Goal: Task Accomplishment & Management: Manage account settings

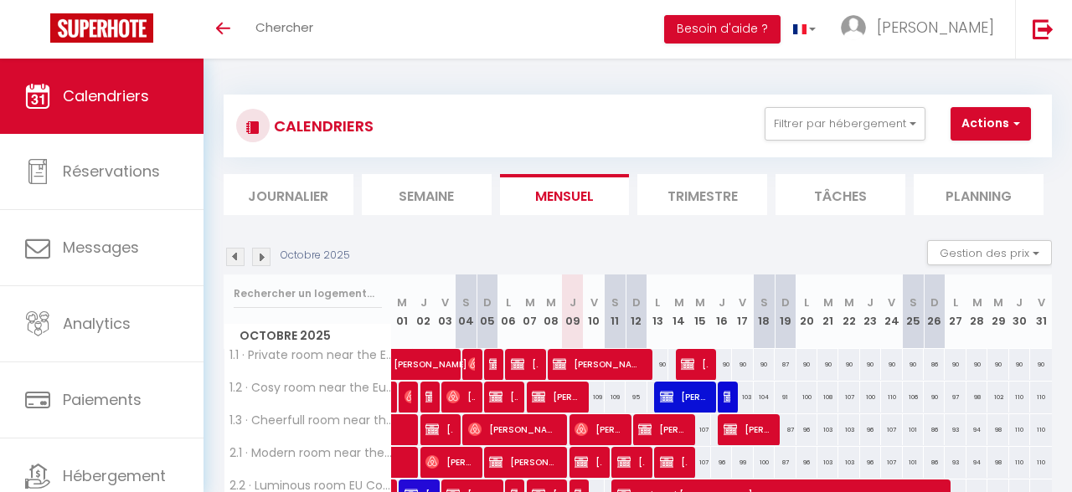
scroll to position [177, 0]
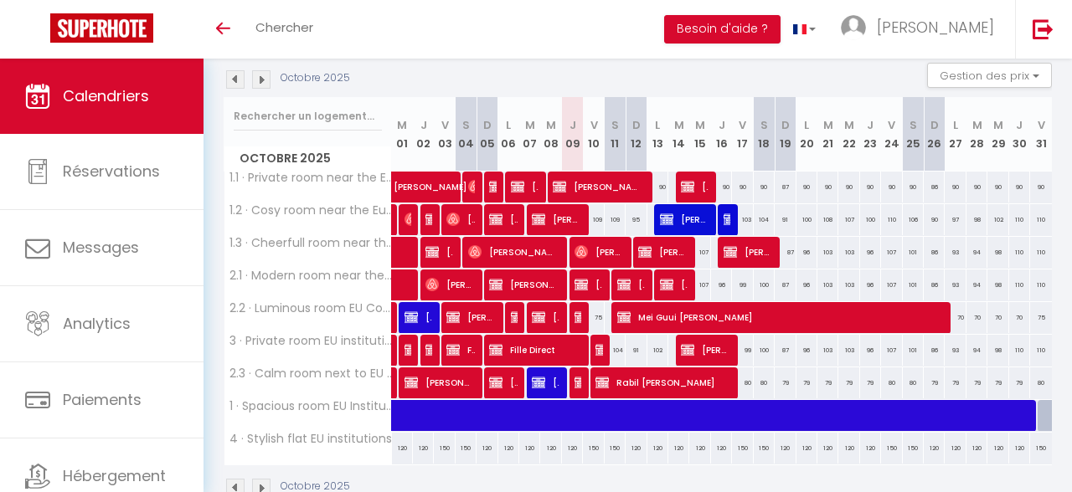
click at [573, 319] on div at bounding box center [579, 318] width 21 height 32
click at [579, 324] on img at bounding box center [580, 317] width 13 height 13
select select "OK"
select select "KO"
select select "0"
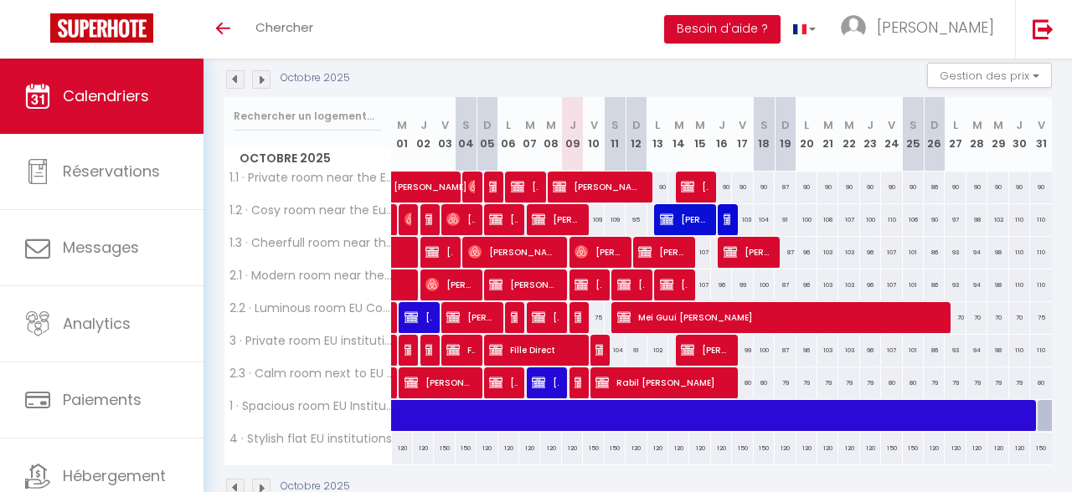
select select "0"
select select "1"
select select
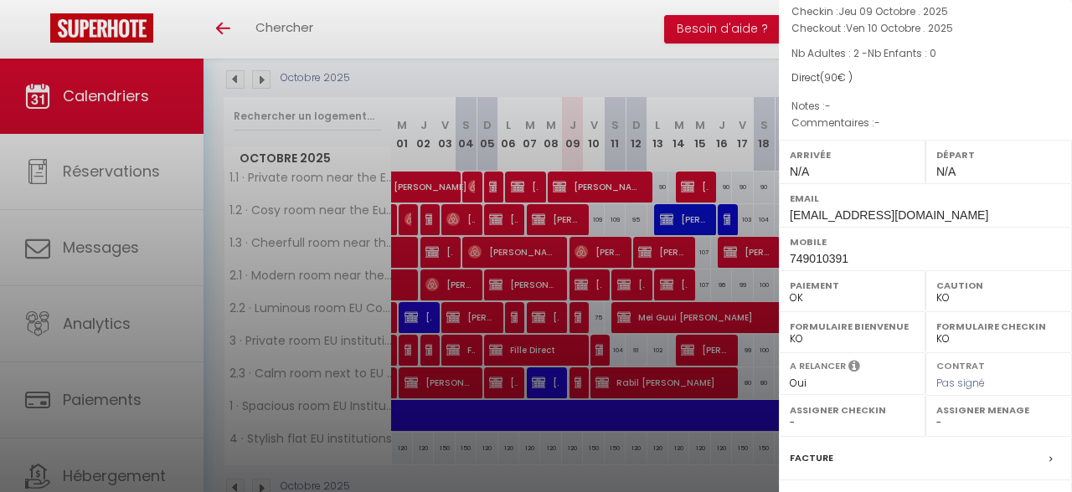
scroll to position [287, 0]
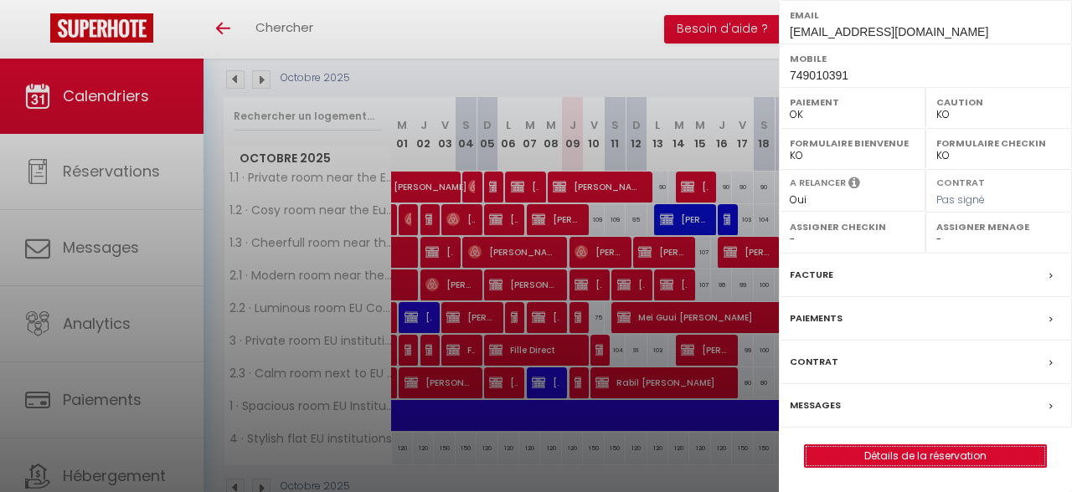
click at [887, 460] on link "Détails de la réservation" at bounding box center [924, 456] width 241 height 22
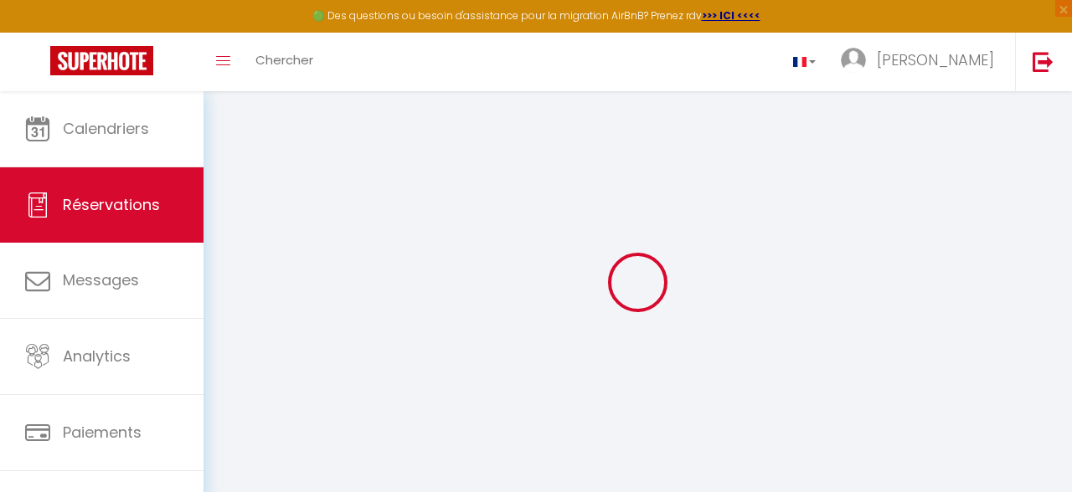
select select
select select "14"
checkbox input "false"
select select
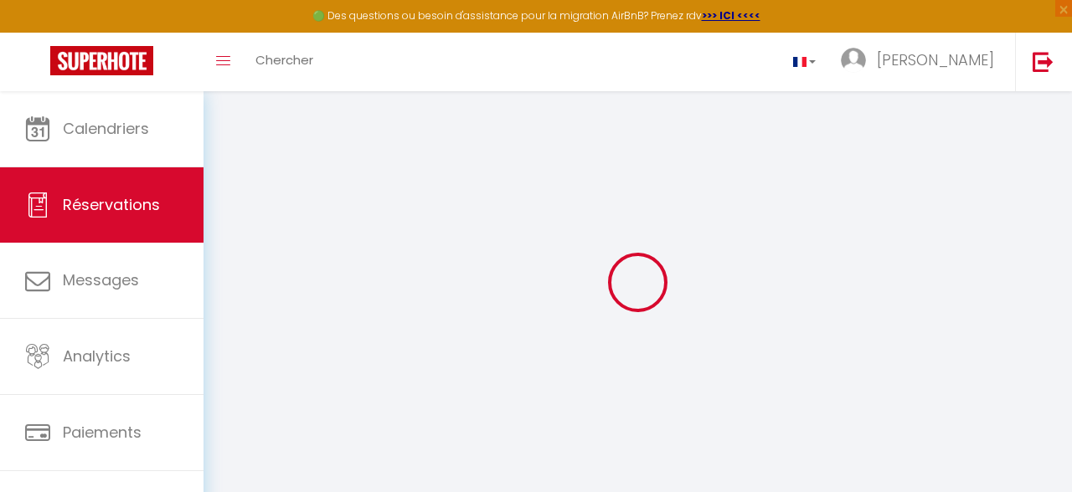
select select
checkbox input "false"
select select
checkbox input "false"
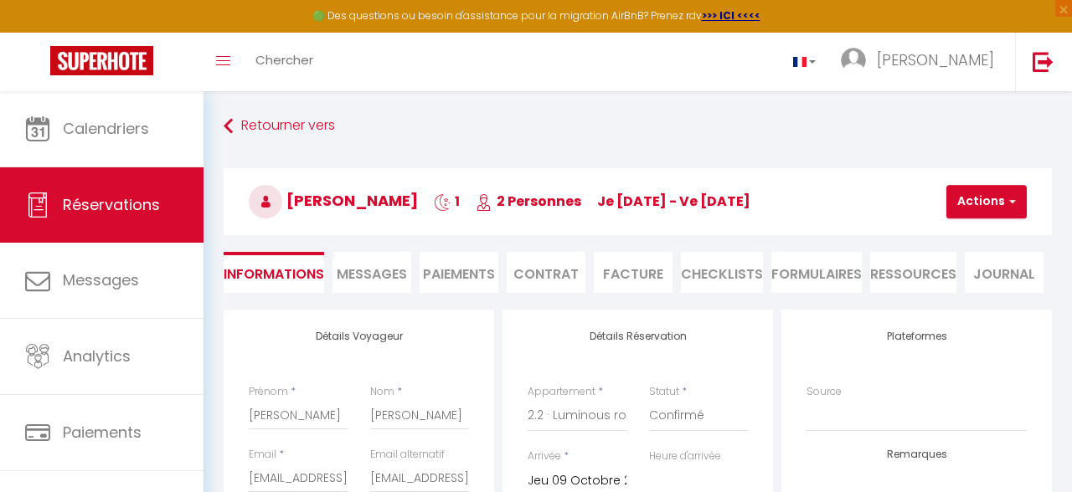
select select
checkbox input "false"
type input "20"
select select
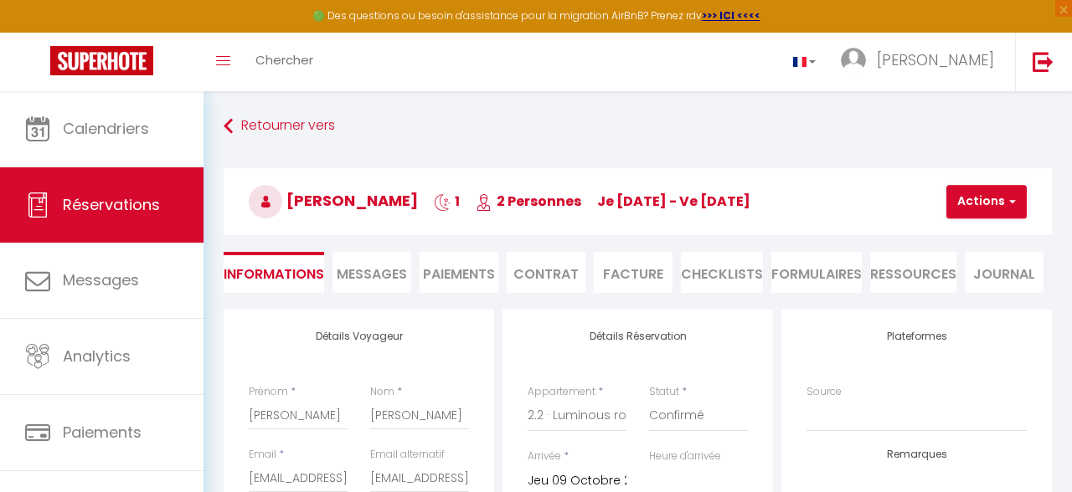
select select
checkbox input "false"
select select
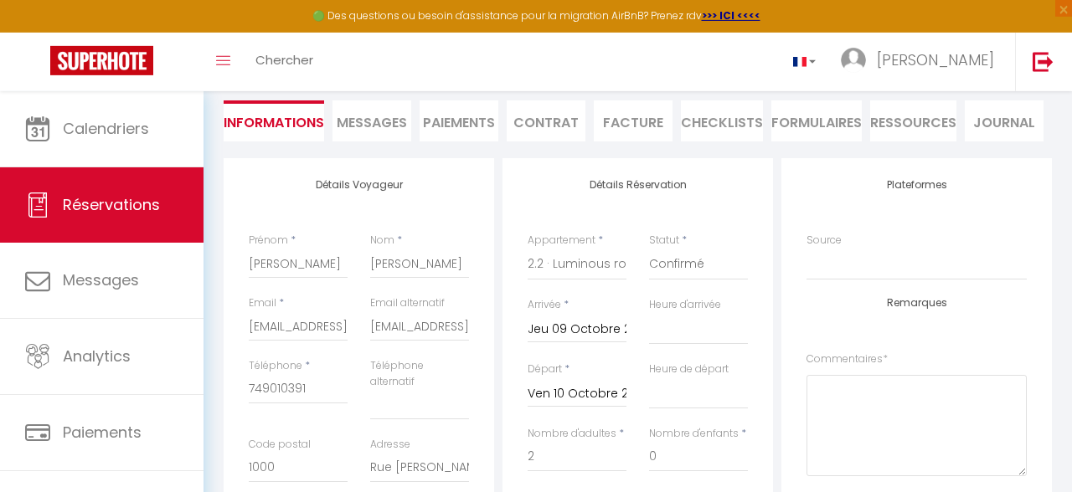
scroll to position [177, 0]
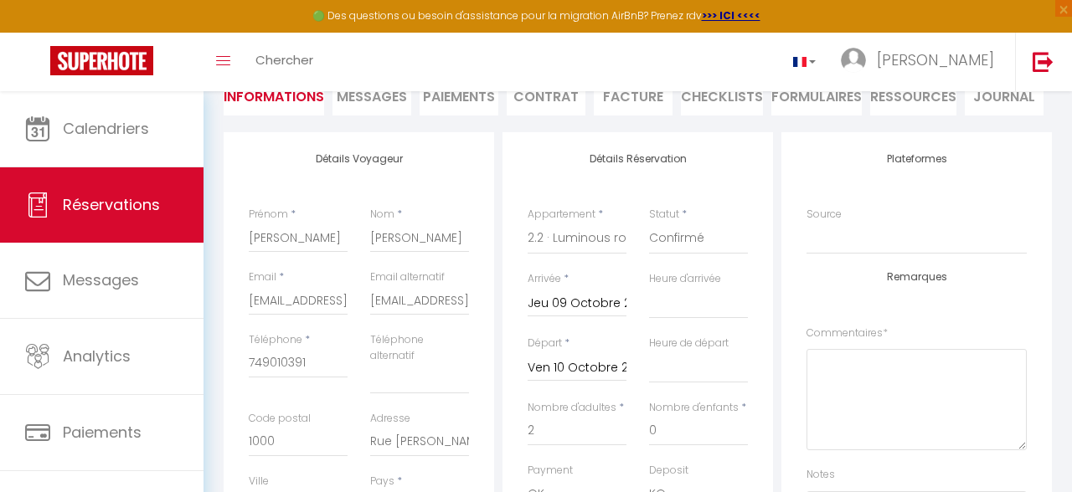
click at [609, 367] on input "Ven 10 Octobre 2025" at bounding box center [576, 368] width 99 height 22
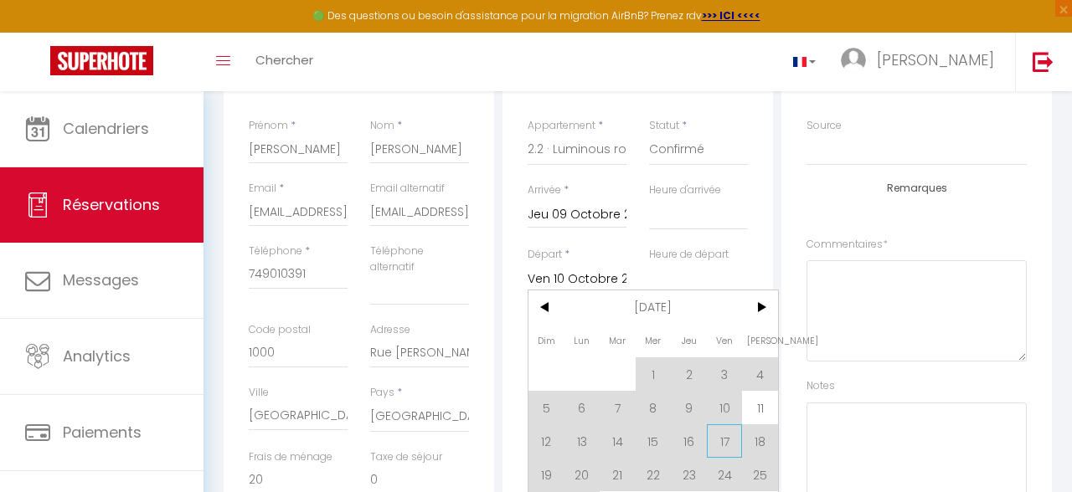
scroll to position [355, 0]
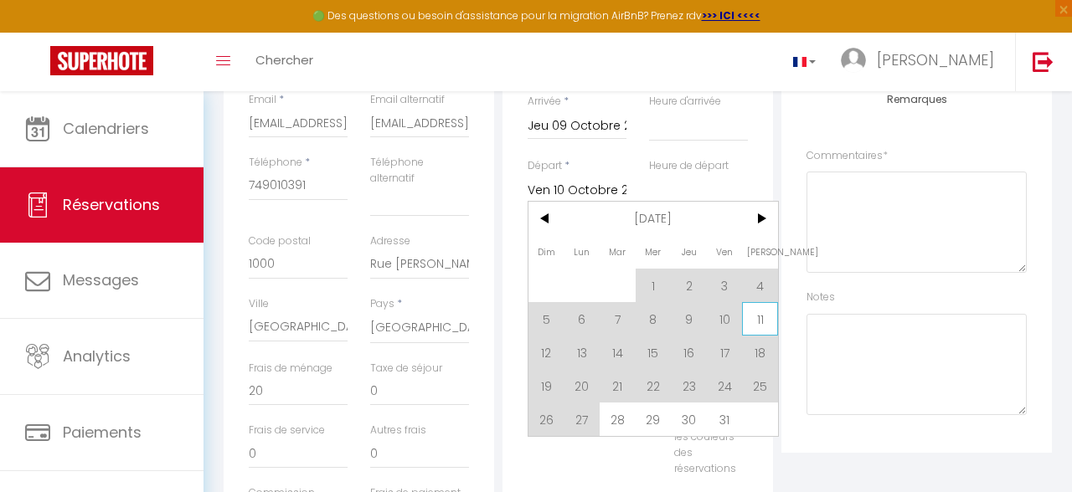
click at [756, 328] on span "11" at bounding box center [760, 318] width 36 height 33
select select
type input "[PERSON_NAME] 11 Octobre 2025"
select select
checkbox input "false"
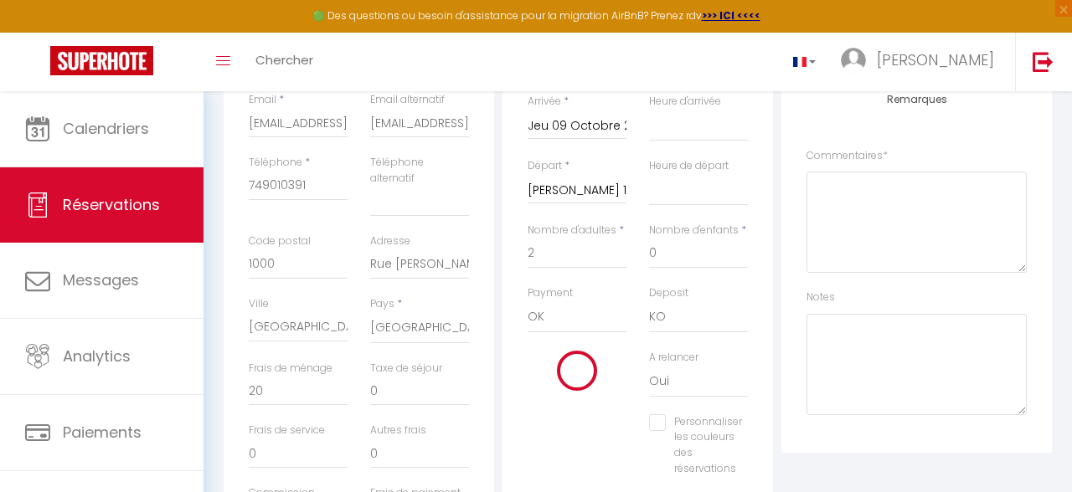
select select
type input "145"
checkbox input "false"
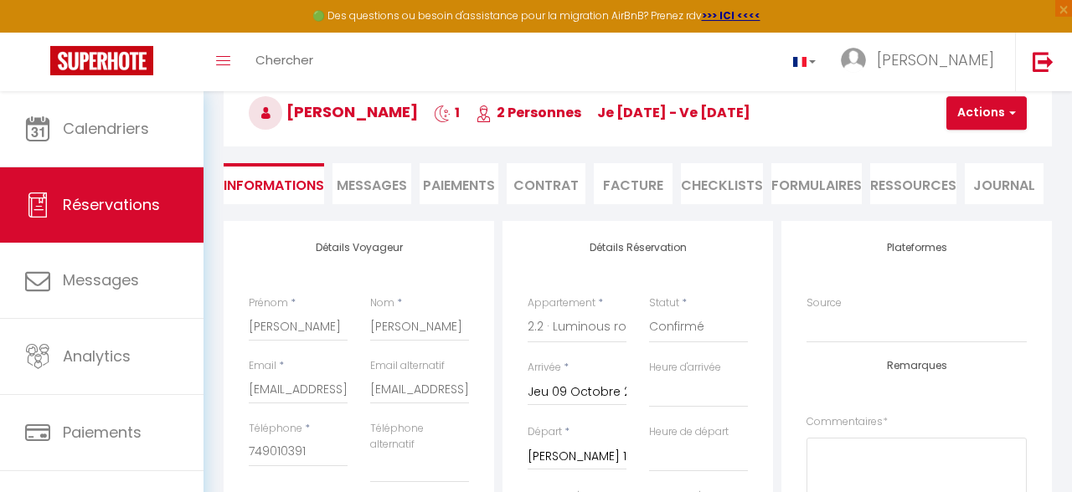
scroll to position [89, 0]
click at [988, 127] on button "Actions" at bounding box center [986, 112] width 80 height 33
click at [989, 151] on link "Enregistrer" at bounding box center [1000, 150] width 132 height 22
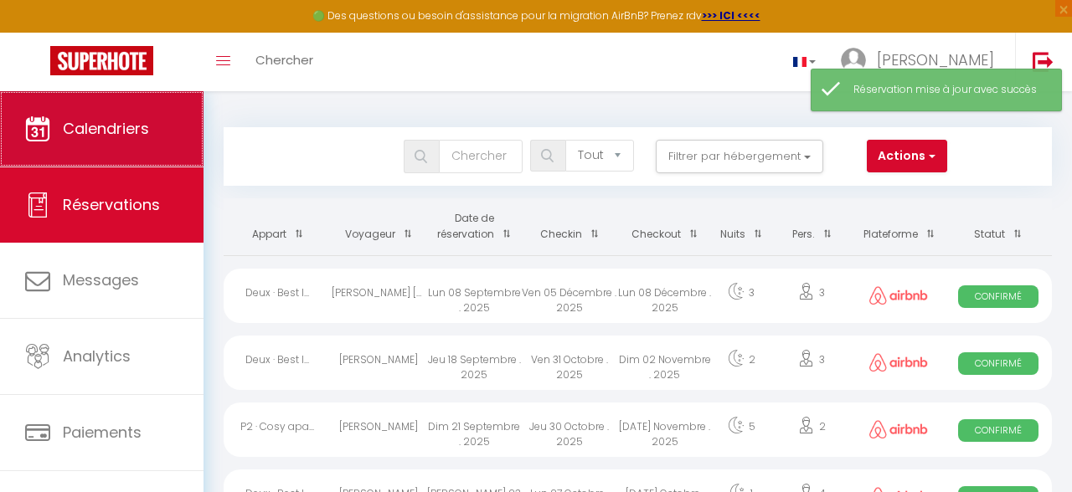
click at [156, 124] on link "Calendriers" at bounding box center [101, 128] width 203 height 75
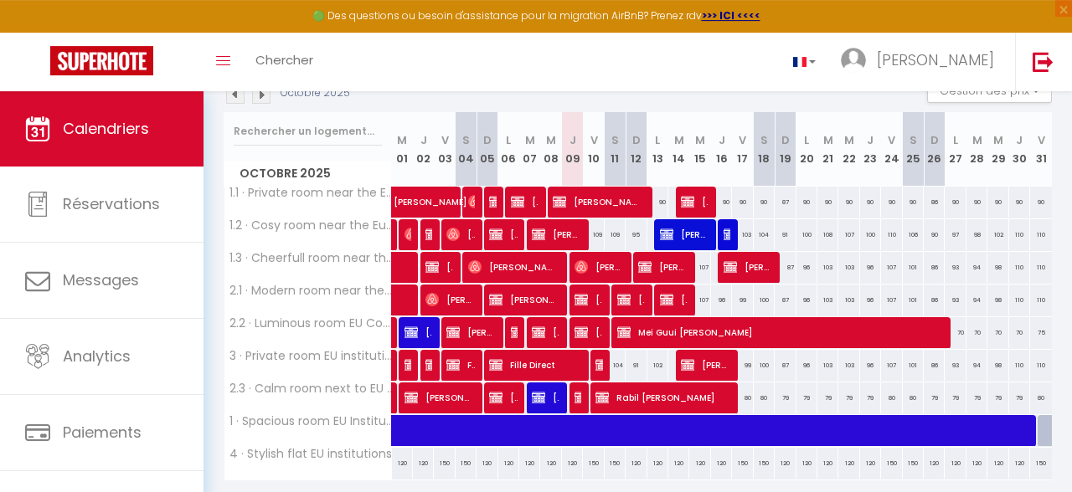
scroll to position [163, 0]
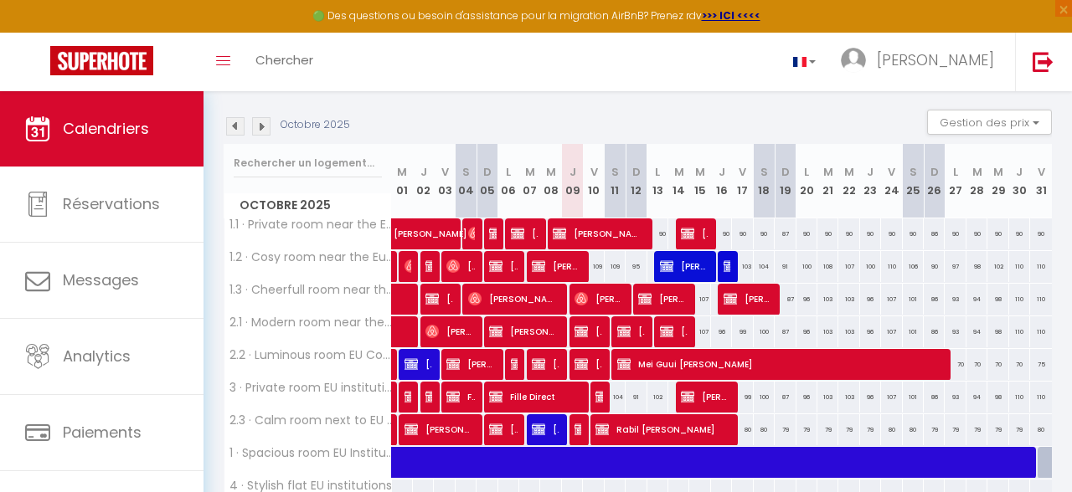
click at [602, 404] on span "[PERSON_NAME] Direct" at bounding box center [598, 397] width 7 height 32
select select "OK"
select select "KO"
select select "0"
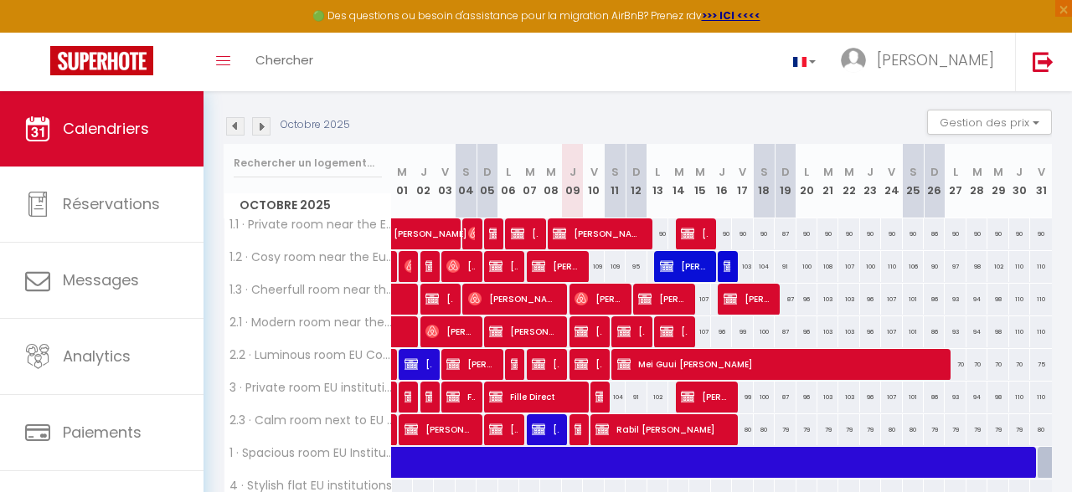
select select "1"
select select
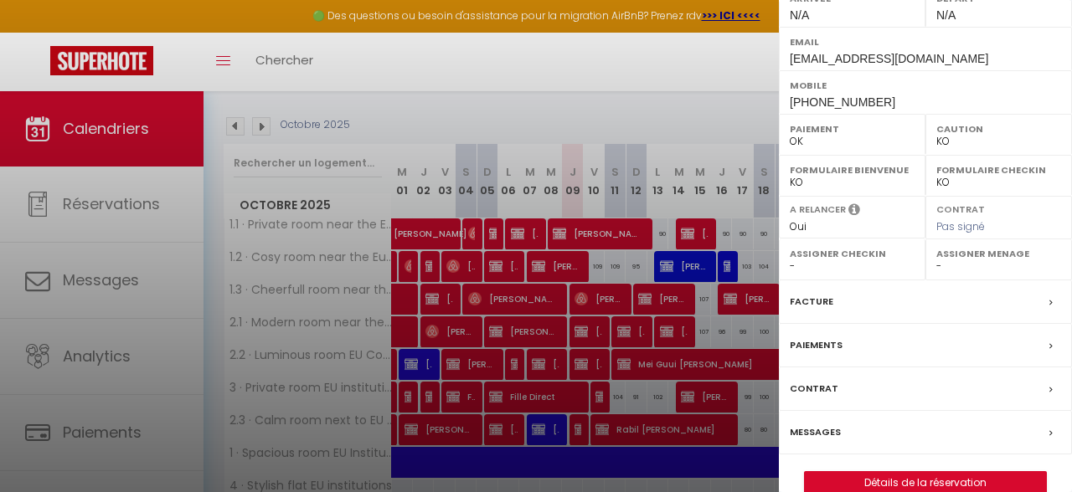
scroll to position [0, 0]
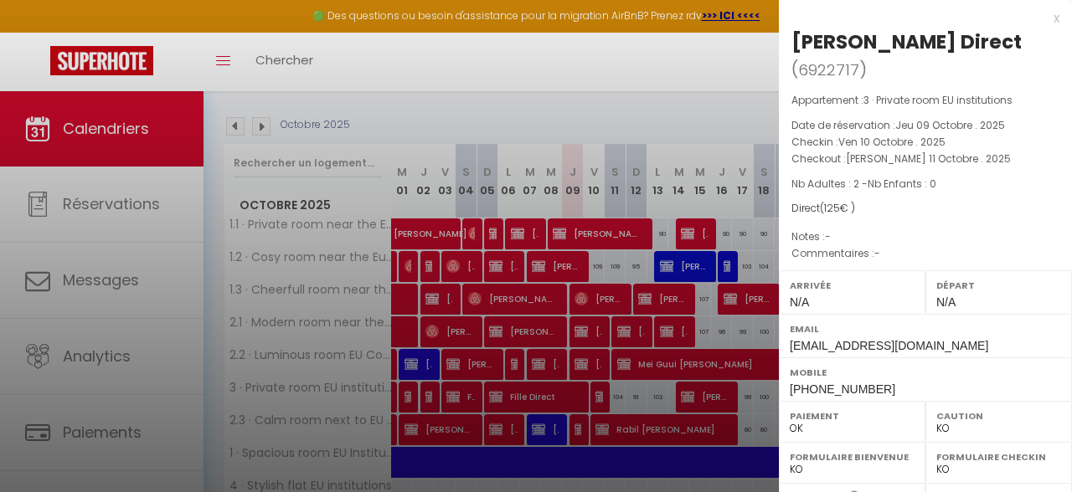
click at [1053, 20] on div "x" at bounding box center [919, 18] width 280 height 20
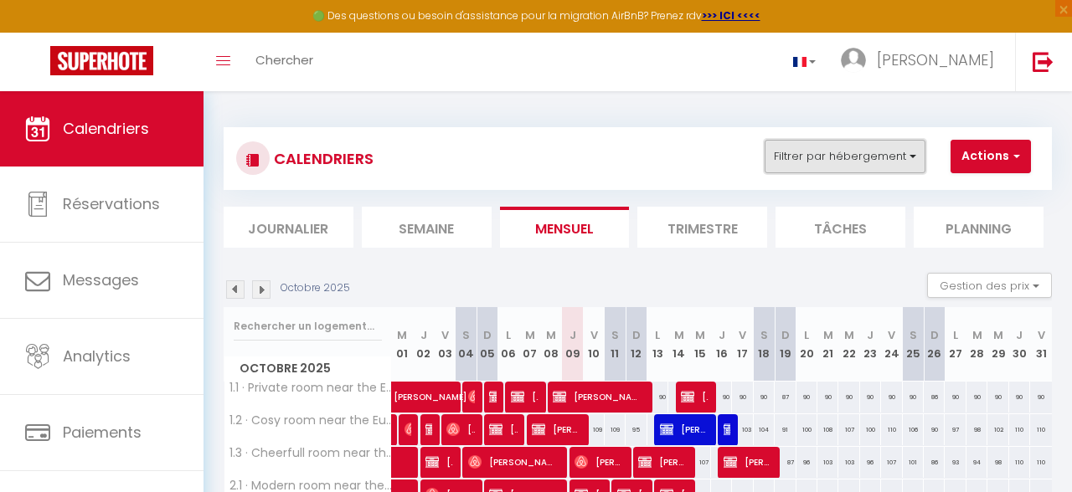
click at [874, 163] on button "Filtrer par hébergement" at bounding box center [844, 156] width 161 height 33
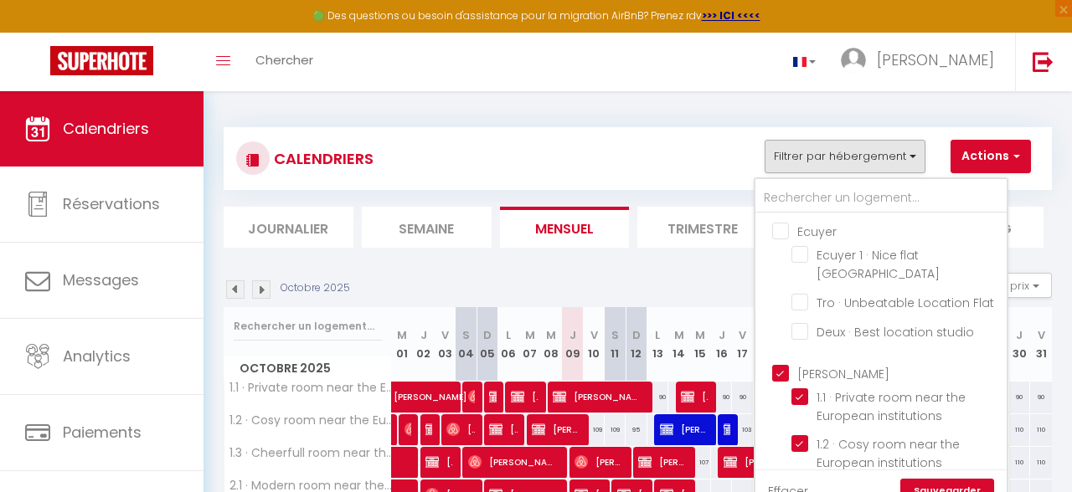
click at [789, 363] on input "[PERSON_NAME]" at bounding box center [897, 371] width 251 height 17
checkbox input "false"
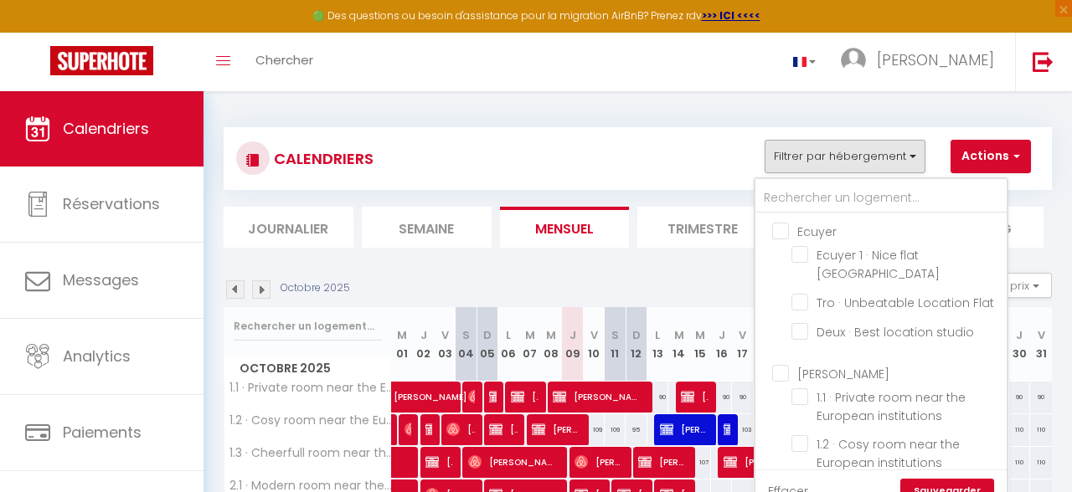
checkbox input "false"
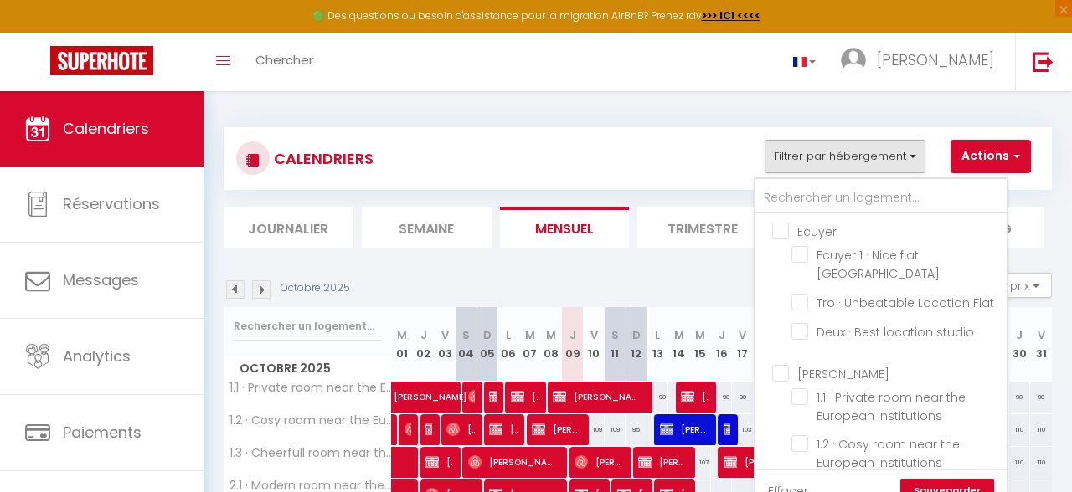
checkbox input "false"
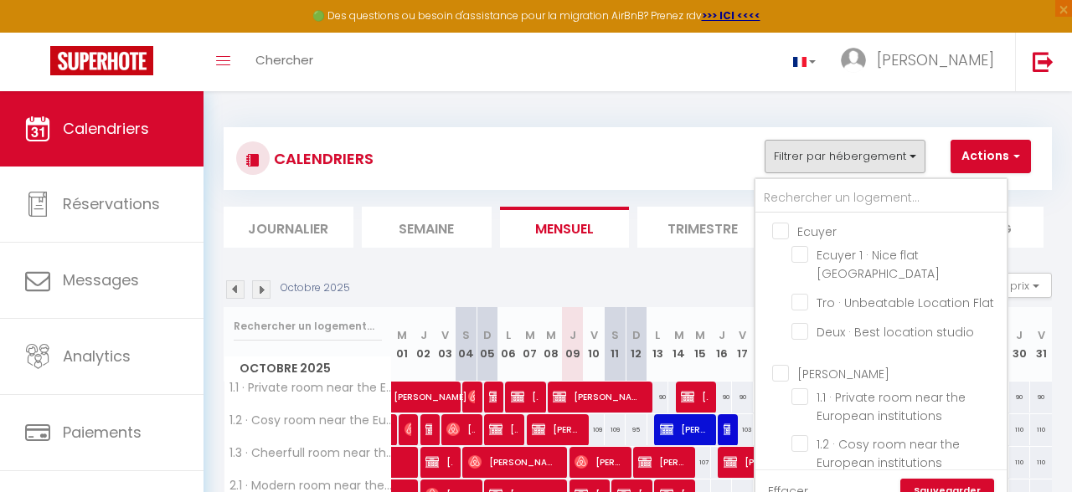
checkbox input "false"
click at [784, 231] on input "Ecuyer" at bounding box center [897, 230] width 251 height 17
checkbox input "true"
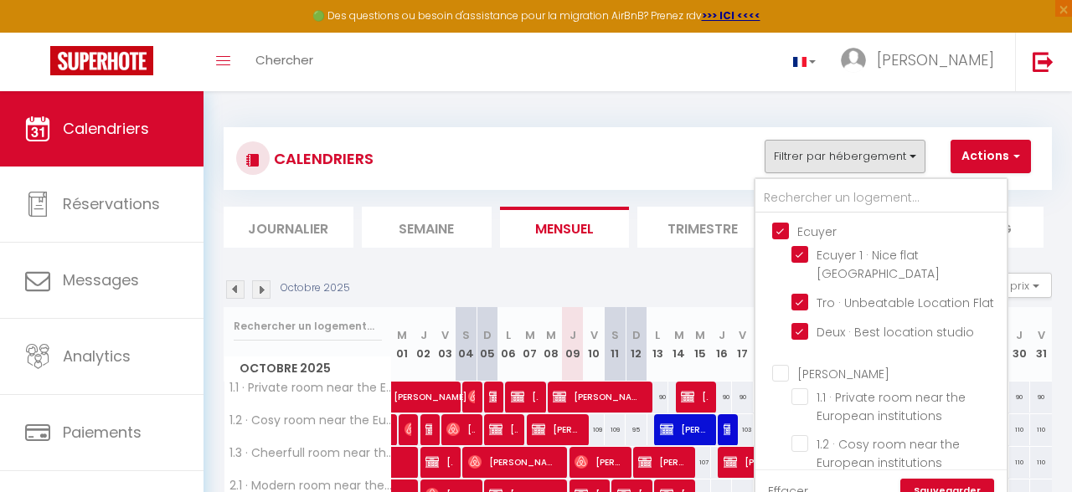
checkbox input "true"
checkbox input "false"
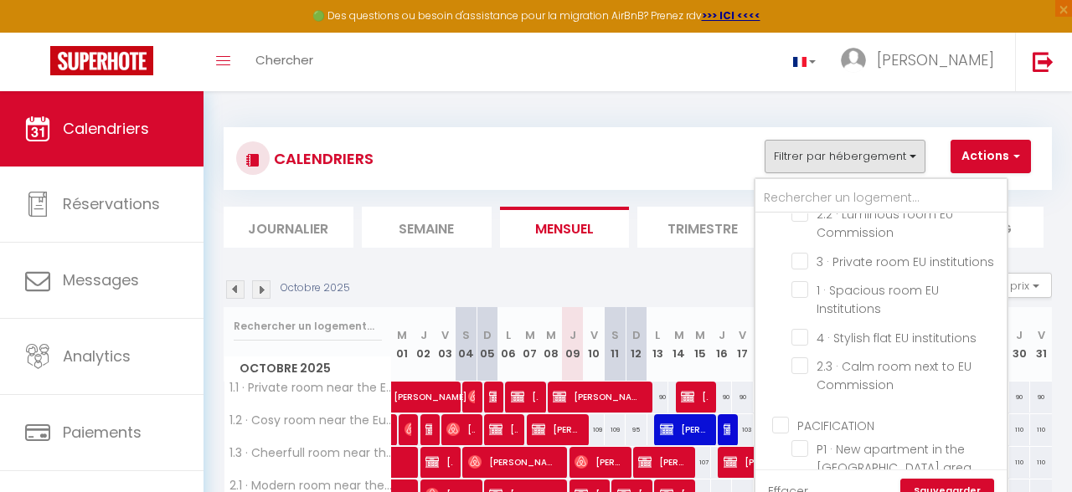
scroll to position [395, 0]
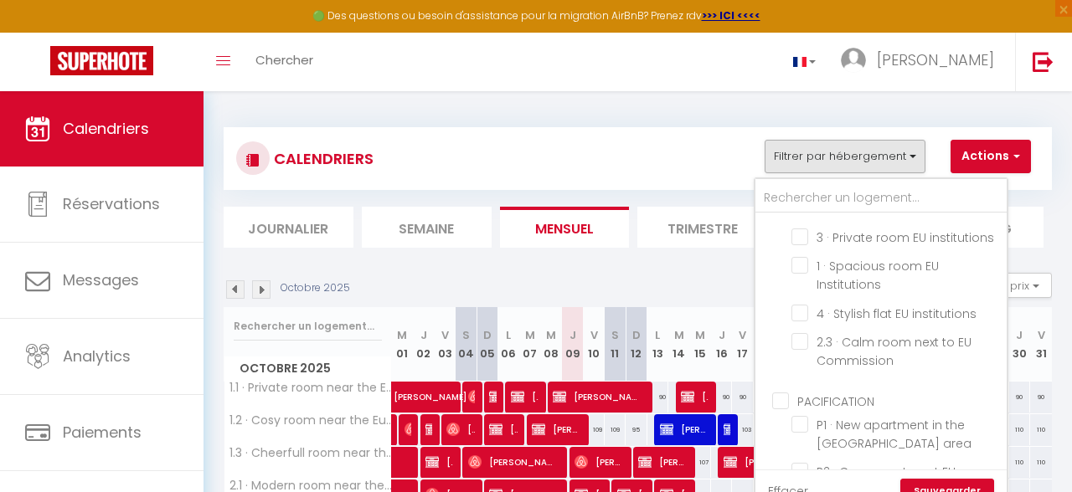
click at [785, 383] on ul "PACIFICATION P1 · New apartment in the EU area P2 · Cosy apartment EU Instituti…" at bounding box center [880, 462] width 251 height 159
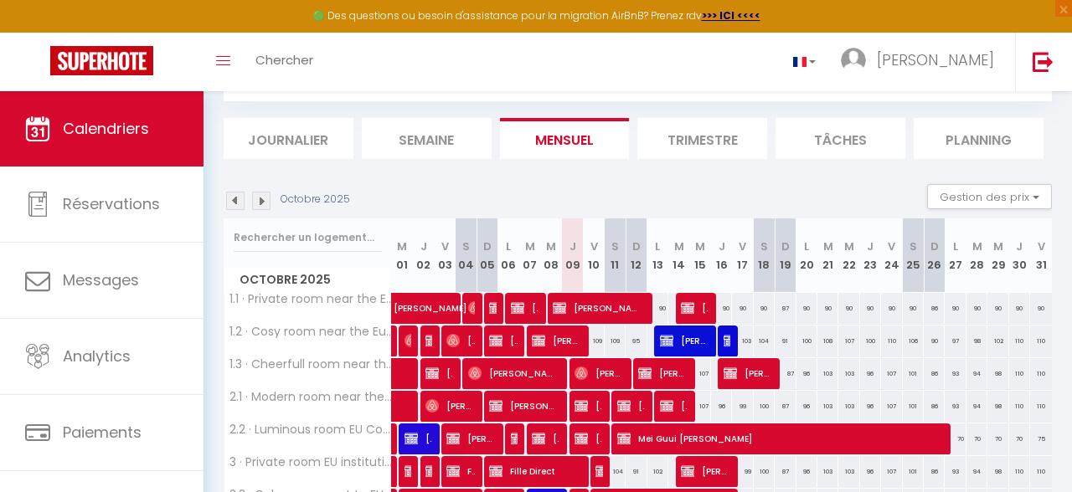
scroll to position [0, 0]
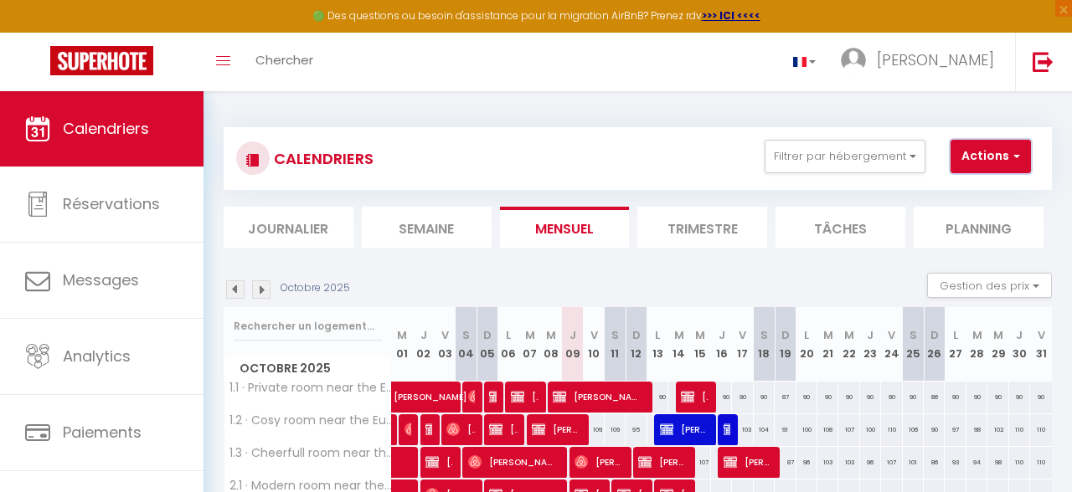
click at [975, 165] on button "Actions" at bounding box center [990, 156] width 80 height 33
click at [885, 125] on div "CALENDRIERS Filtrer par hébergement Ecuyer Ecuyer 1 · Nice flat [GEOGRAPHIC_DAT…" at bounding box center [638, 418] width 828 height 614
click at [883, 165] on button "Filtrer par hébergement" at bounding box center [844, 156] width 161 height 33
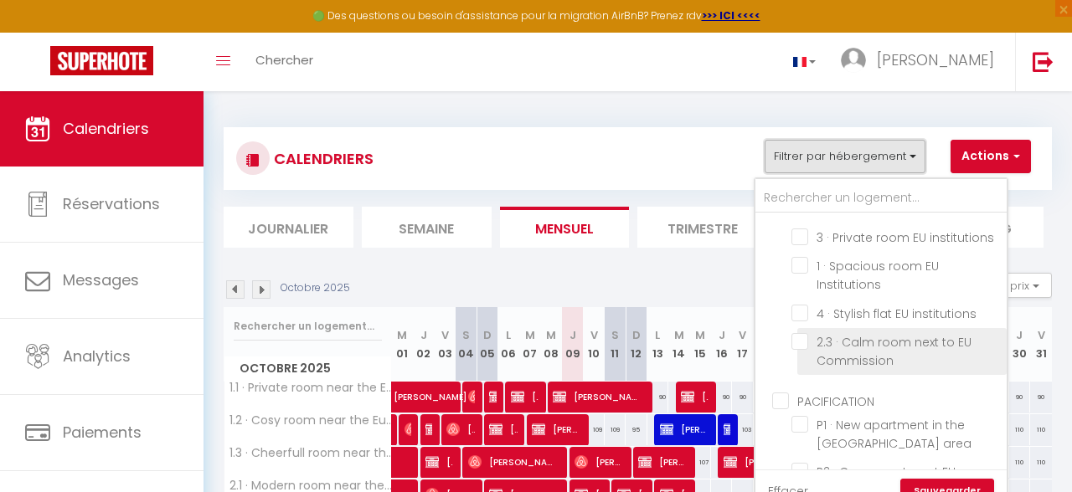
scroll to position [450, 0]
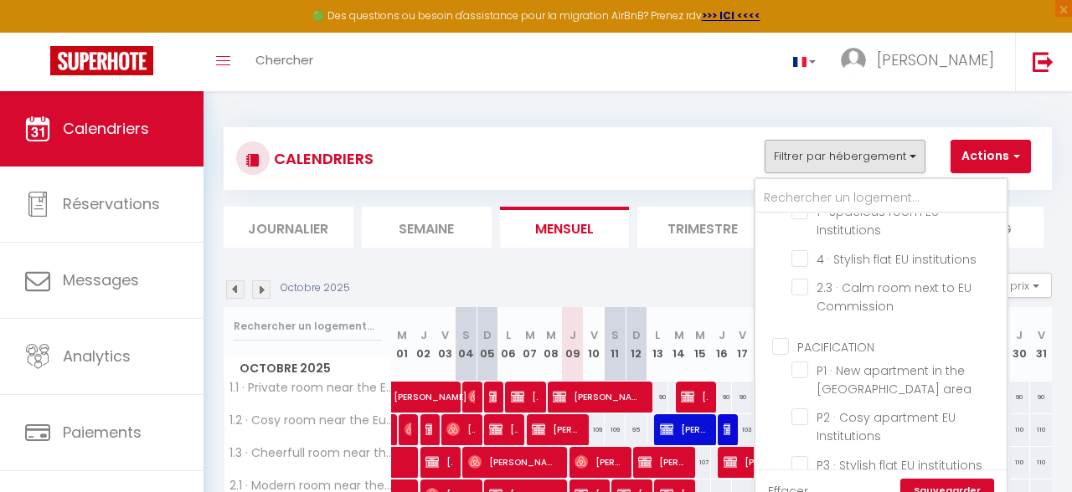
click at [779, 337] on input "PACIFICATION" at bounding box center [897, 345] width 251 height 17
checkbox input "true"
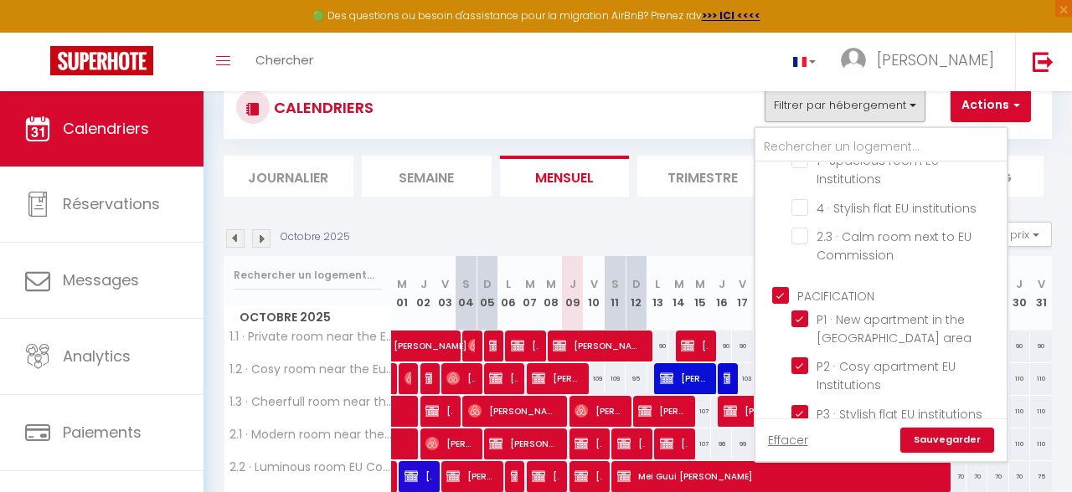
scroll to position [89, 0]
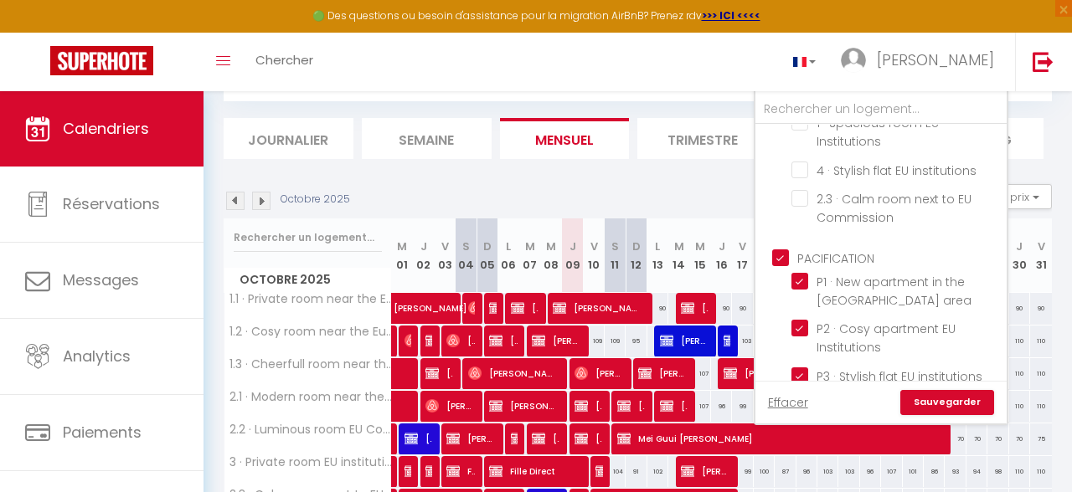
click at [943, 398] on link "Sauvegarder" at bounding box center [947, 402] width 94 height 25
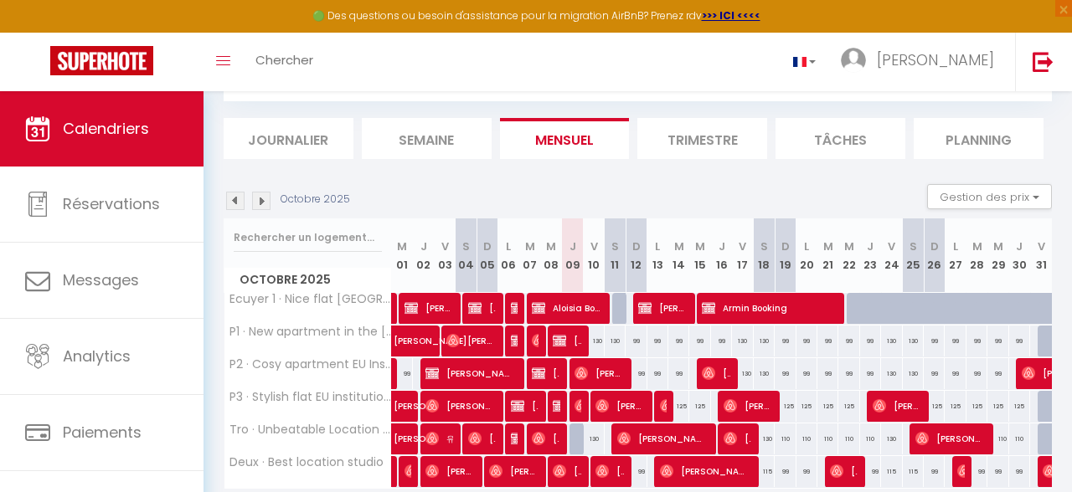
scroll to position [154, 0]
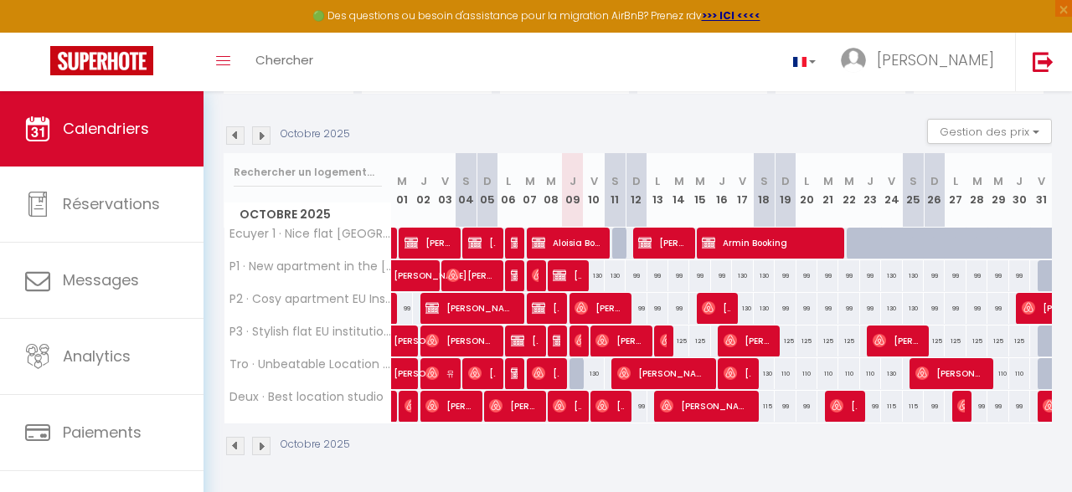
click at [234, 439] on img at bounding box center [235, 446] width 18 height 18
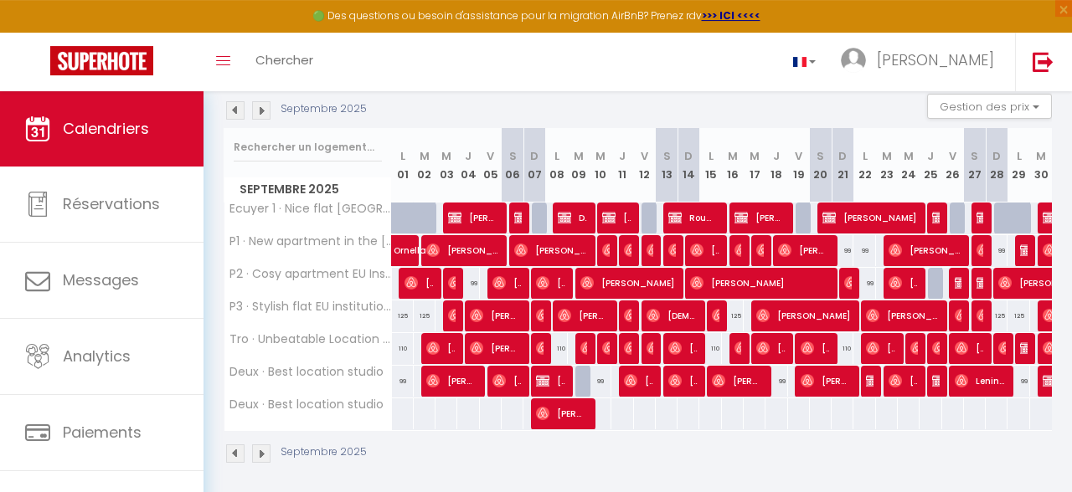
scroll to position [180, 0]
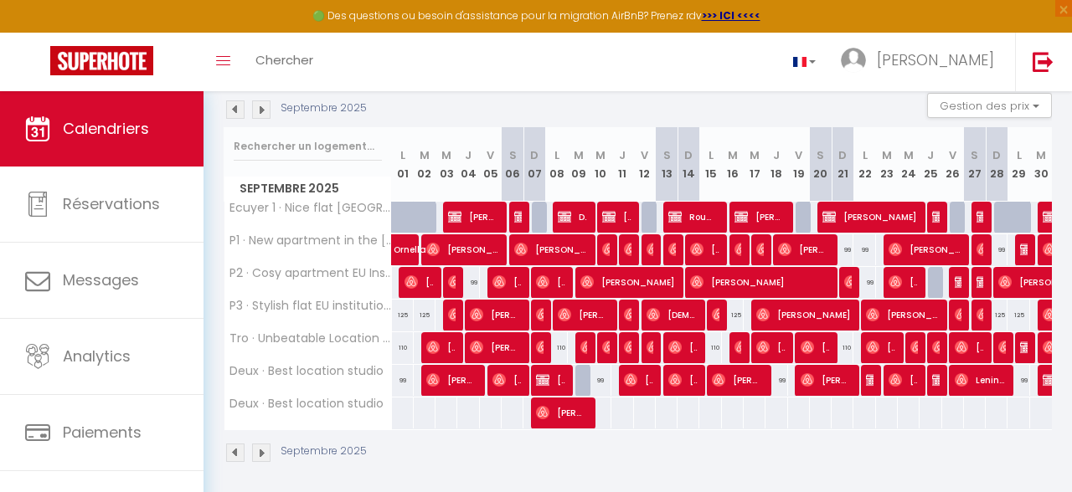
click at [1047, 312] on img at bounding box center [1048, 314] width 13 height 13
select select "OK"
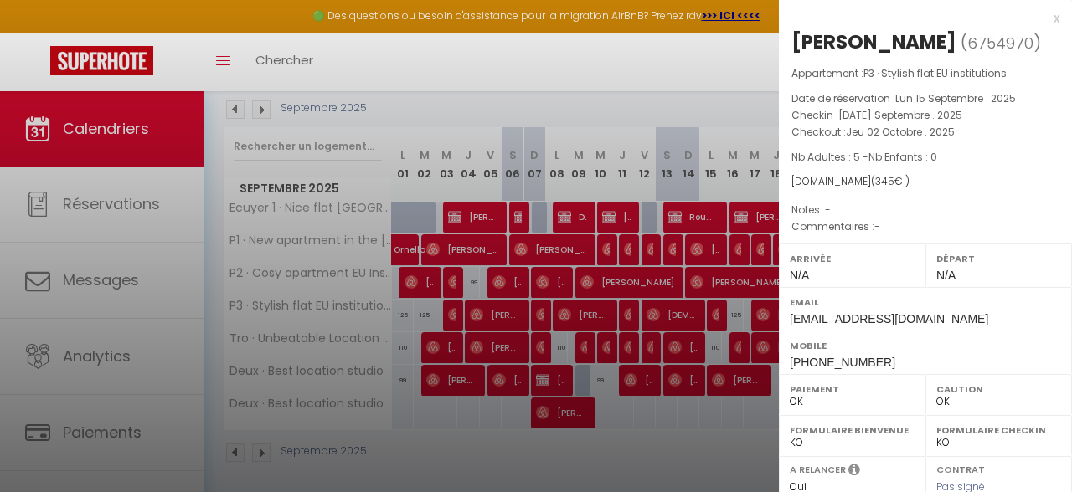
click at [1060, 18] on div "x [PERSON_NAME] ( 6754970 ) Appartement : P3 · Stylish flat EU institutions Dat…" at bounding box center [925, 390] width 293 height 780
click at [1056, 20] on div "x" at bounding box center [919, 18] width 280 height 20
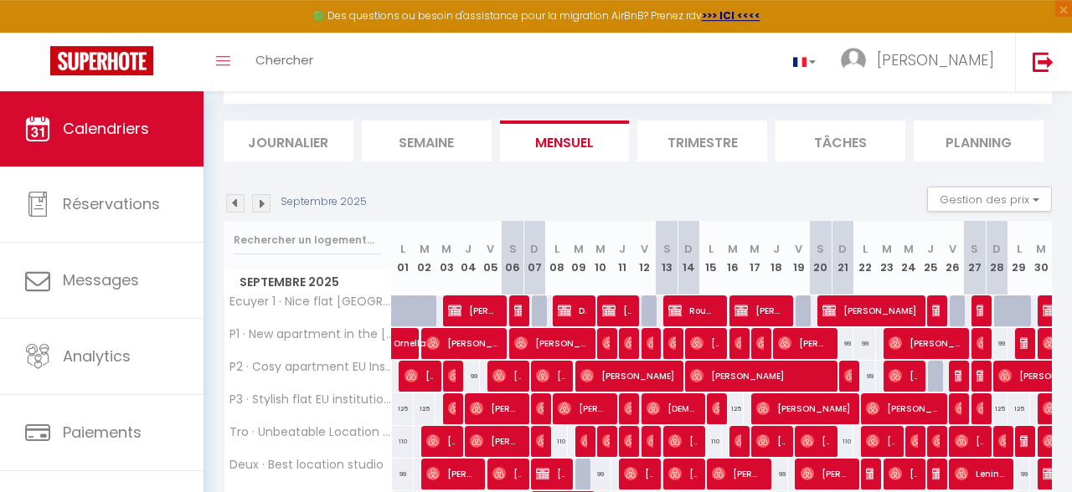
scroll to position [3, 0]
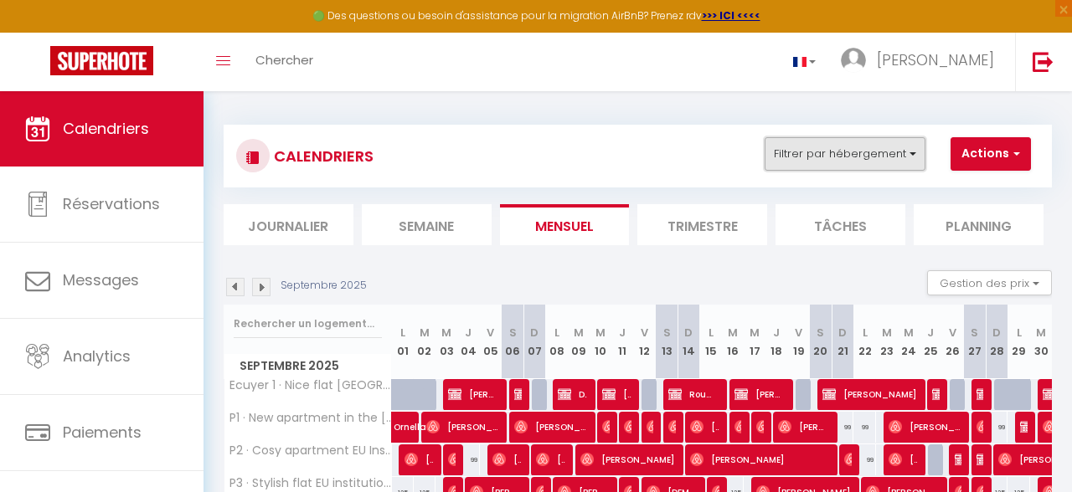
click at [902, 152] on button "Filtrer par hébergement" at bounding box center [844, 153] width 161 height 33
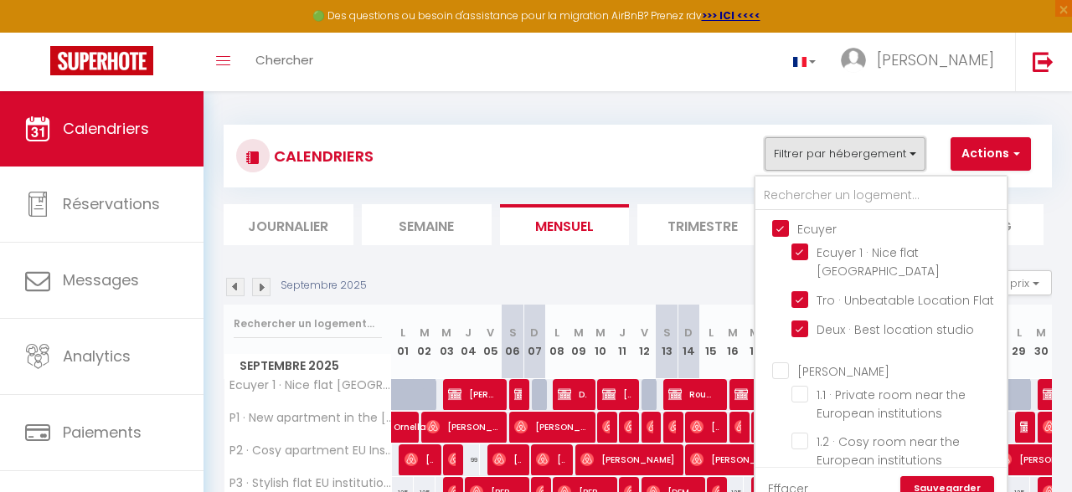
scroll to position [450, 0]
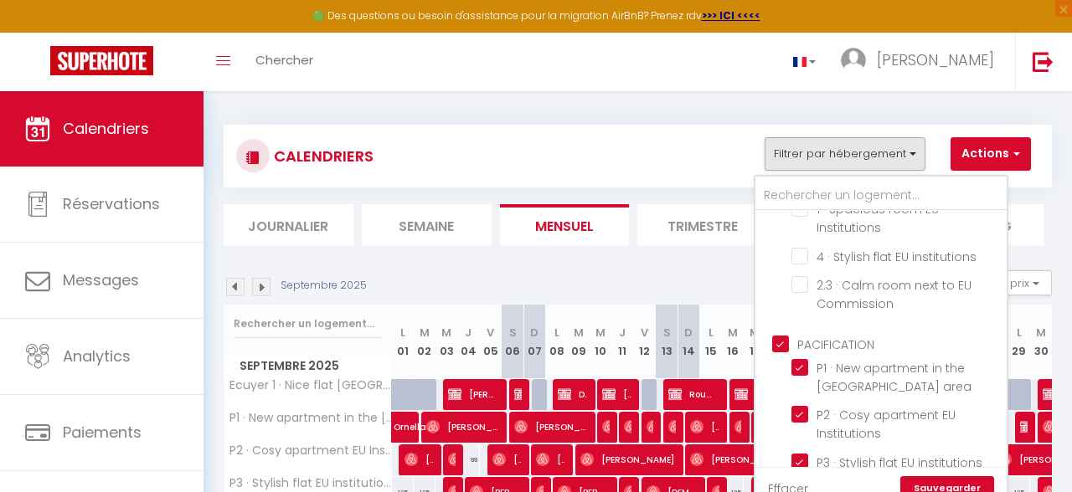
click at [821, 335] on input "PACIFICATION" at bounding box center [897, 343] width 251 height 17
checkbox input "false"
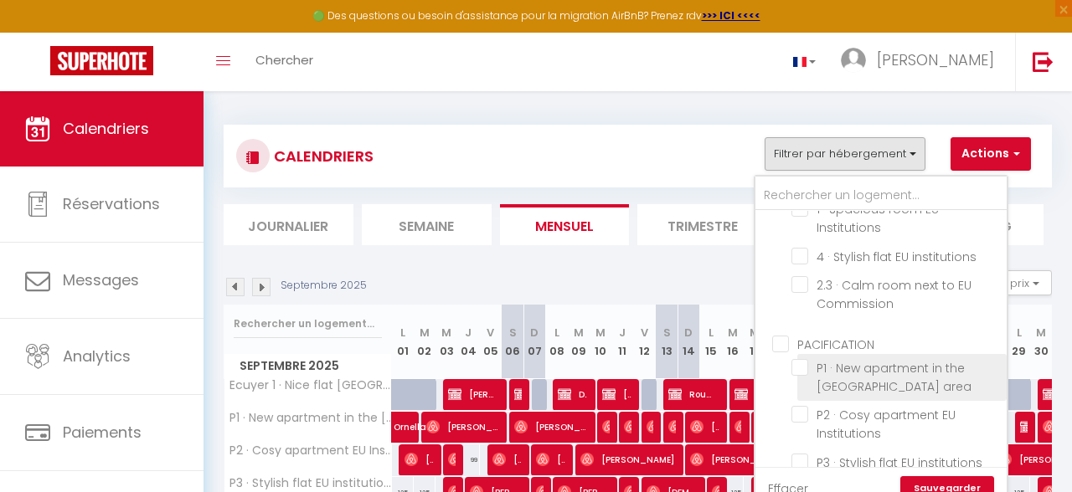
checkbox input "false"
click at [833, 359] on input "P1 · New apartment in the [GEOGRAPHIC_DATA] area" at bounding box center [895, 367] width 209 height 17
checkbox input "true"
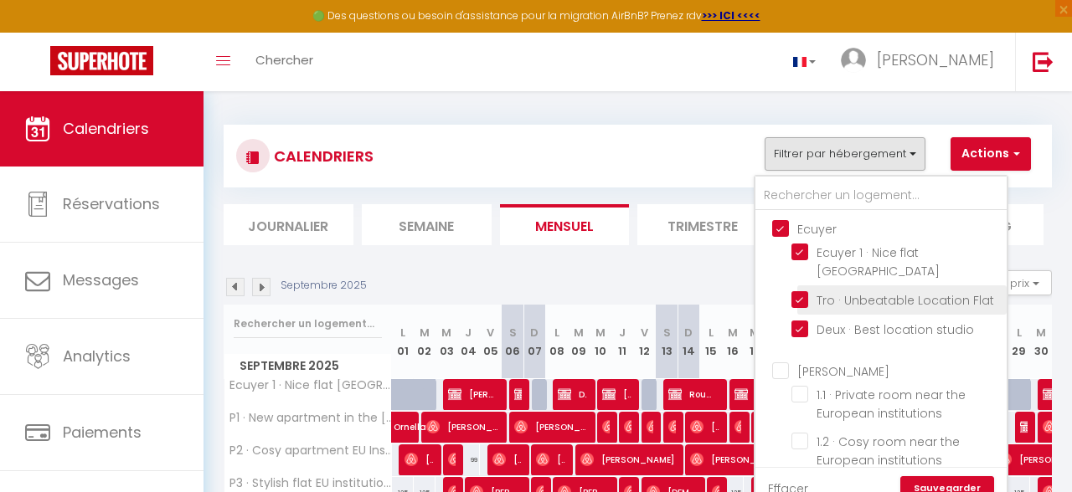
scroll to position [0, 0]
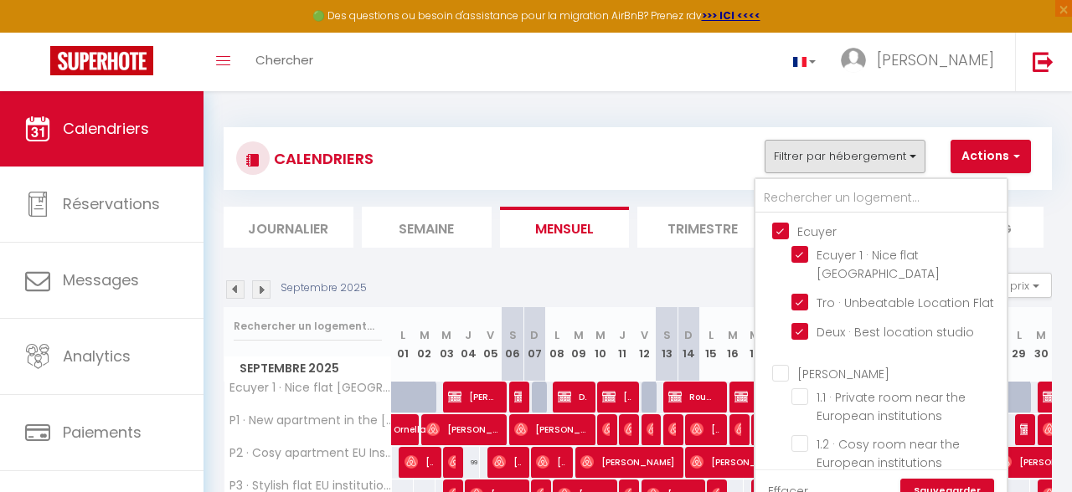
click at [830, 237] on input "Ecuyer" at bounding box center [897, 230] width 251 height 17
checkbox input "false"
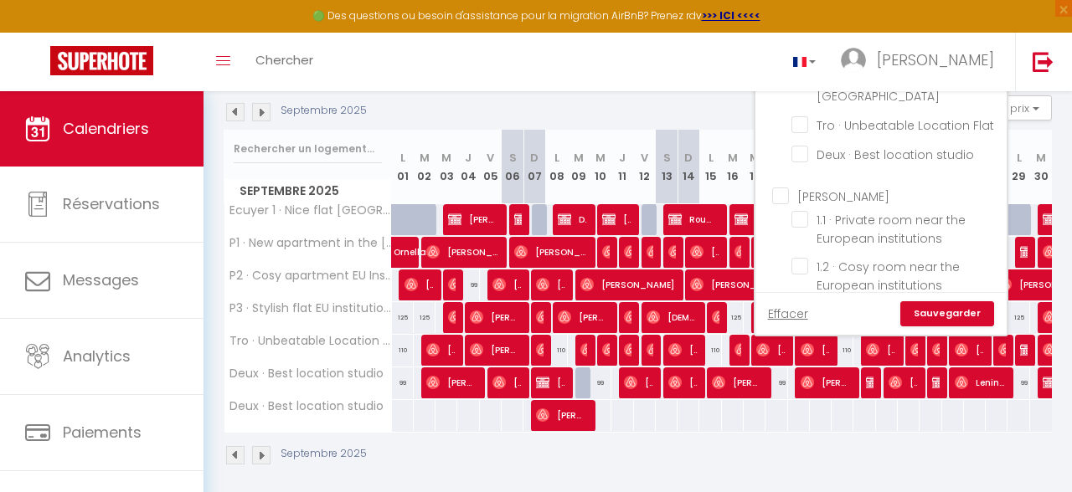
click at [948, 310] on link "Sauvegarder" at bounding box center [947, 313] width 94 height 25
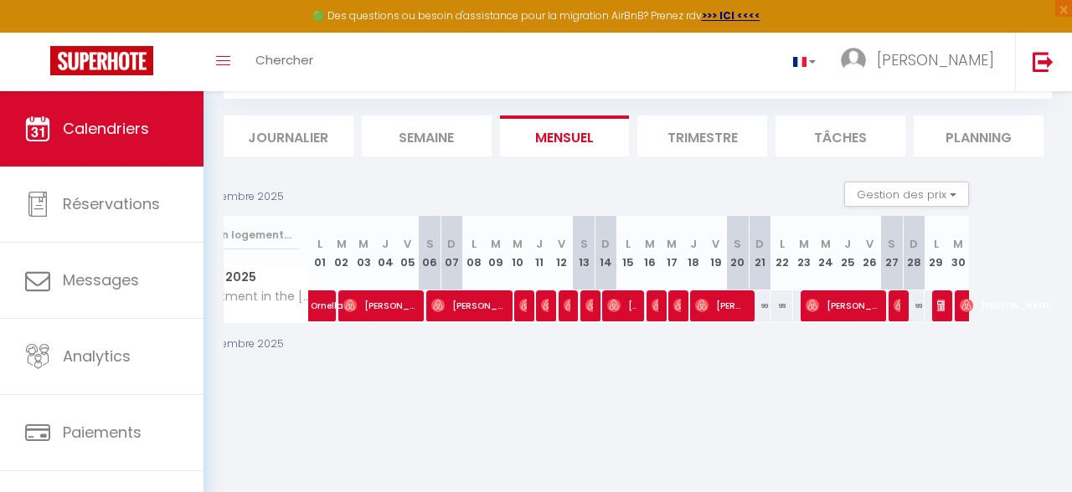
scroll to position [0, 74]
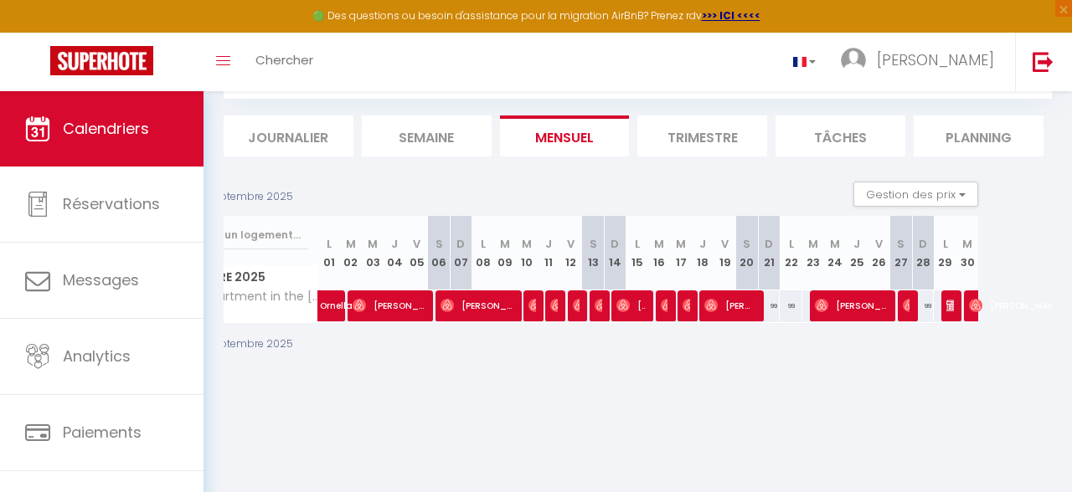
click at [909, 307] on div at bounding box center [908, 306] width 22 height 32
click at [970, 294] on span "[PERSON_NAME]" at bounding box center [1027, 306] width 116 height 32
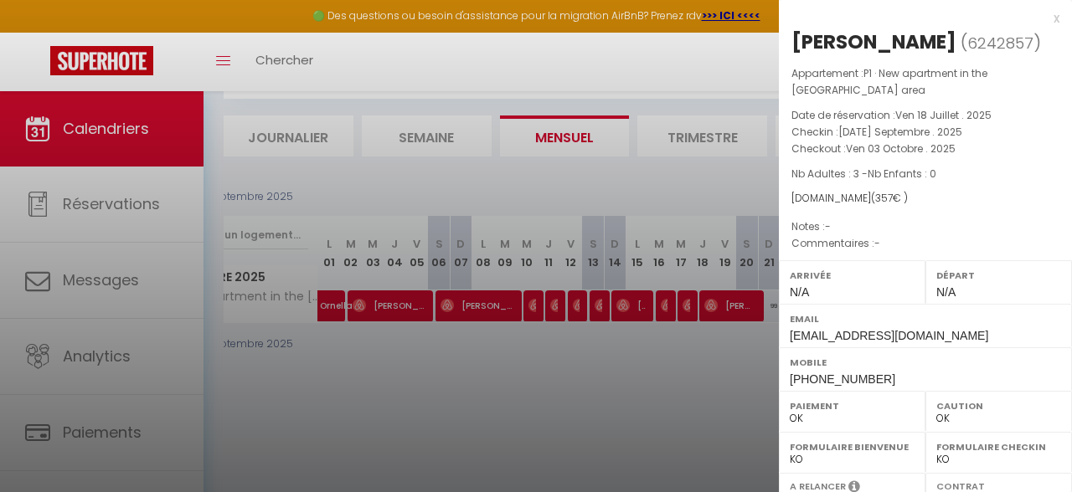
click at [1057, 15] on div "x" at bounding box center [919, 18] width 280 height 20
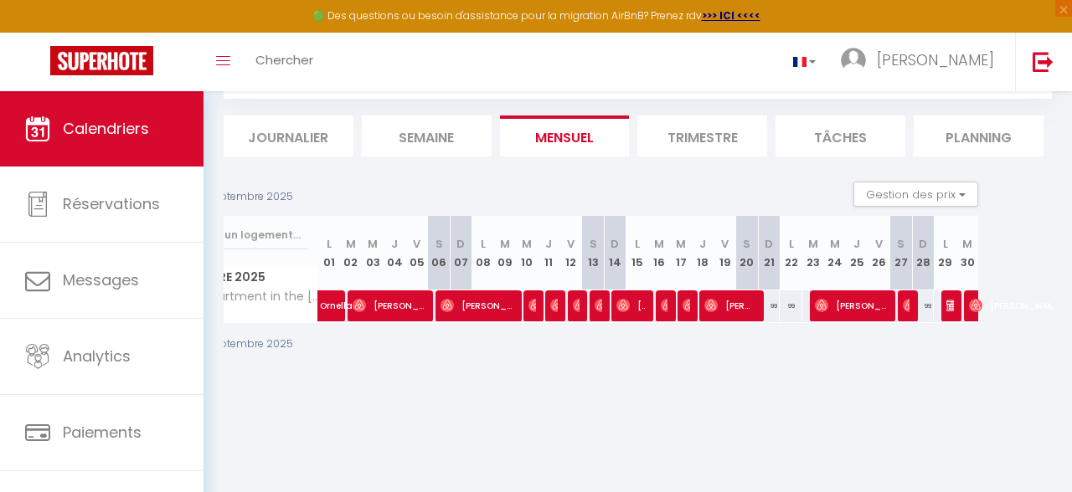
click at [914, 305] on div "99" at bounding box center [923, 305] width 22 height 31
click at [906, 305] on img at bounding box center [908, 305] width 13 height 13
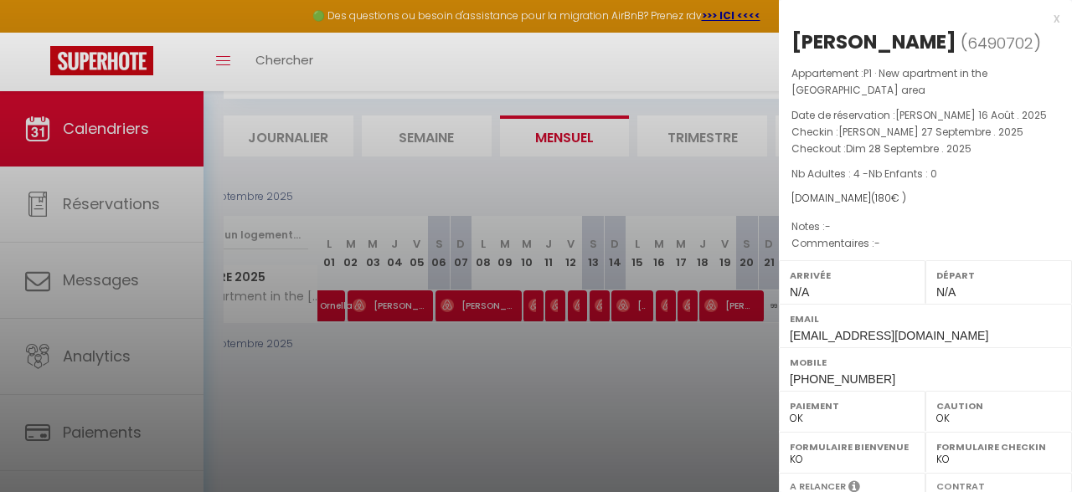
click at [1055, 18] on div "x" at bounding box center [919, 18] width 280 height 20
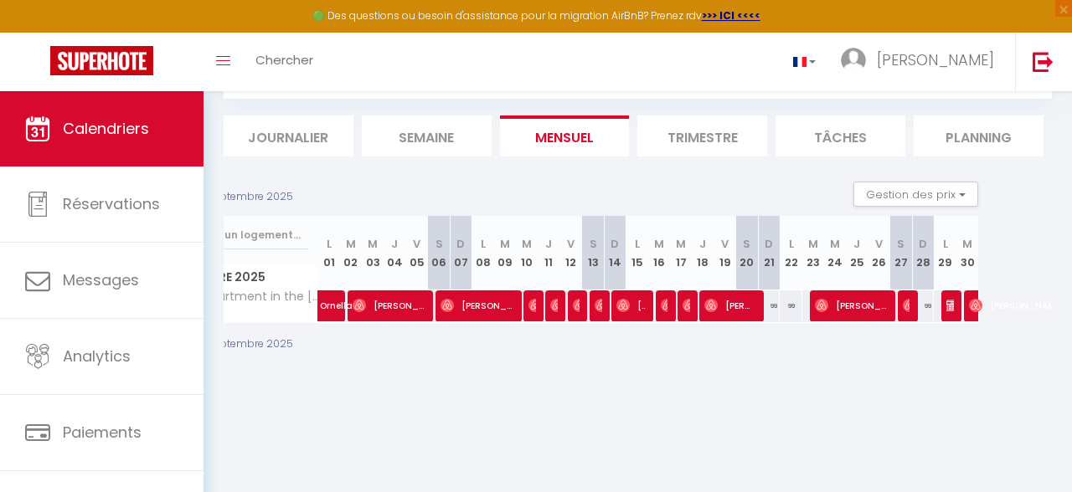
click at [948, 298] on span "[PERSON_NAME]" at bounding box center [950, 306] width 8 height 32
select select "KO"
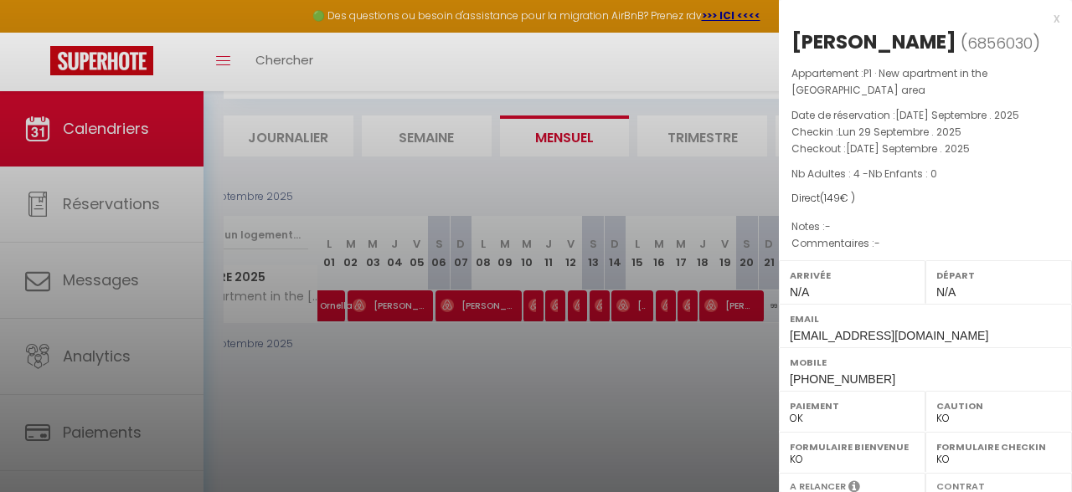
click at [1056, 24] on div "x" at bounding box center [919, 18] width 280 height 20
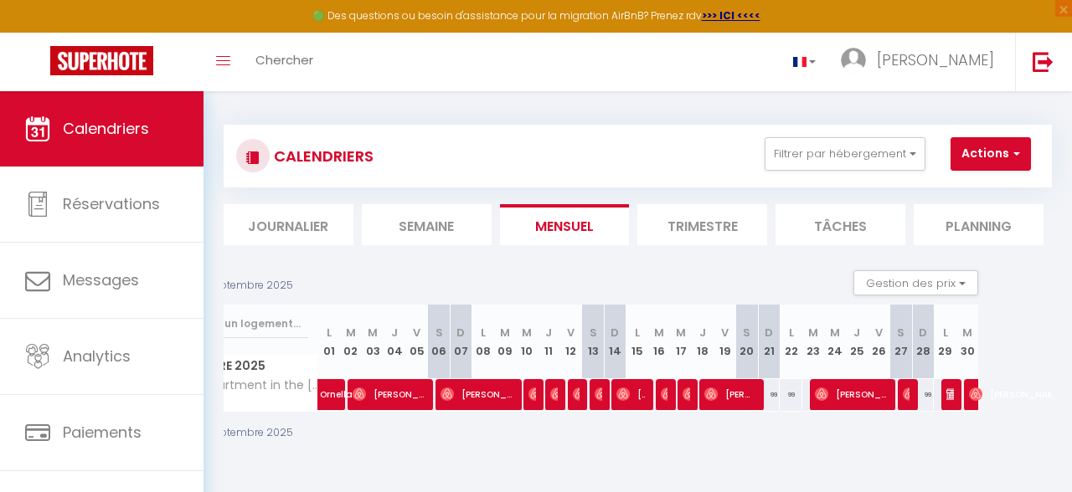
scroll to position [0, 0]
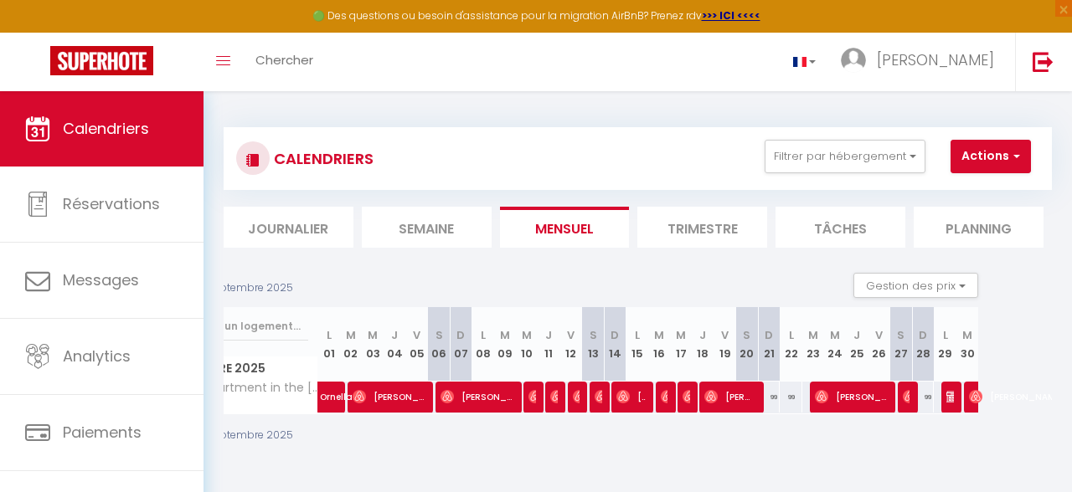
click at [848, 133] on div "CALENDRIERS Filtrer par hébergement Ecuyer Ecuyer 1 · Nice flat [GEOGRAPHIC_DAT…" at bounding box center [638, 158] width 828 height 63
click at [850, 154] on button "Filtrer par hébergement" at bounding box center [844, 156] width 161 height 33
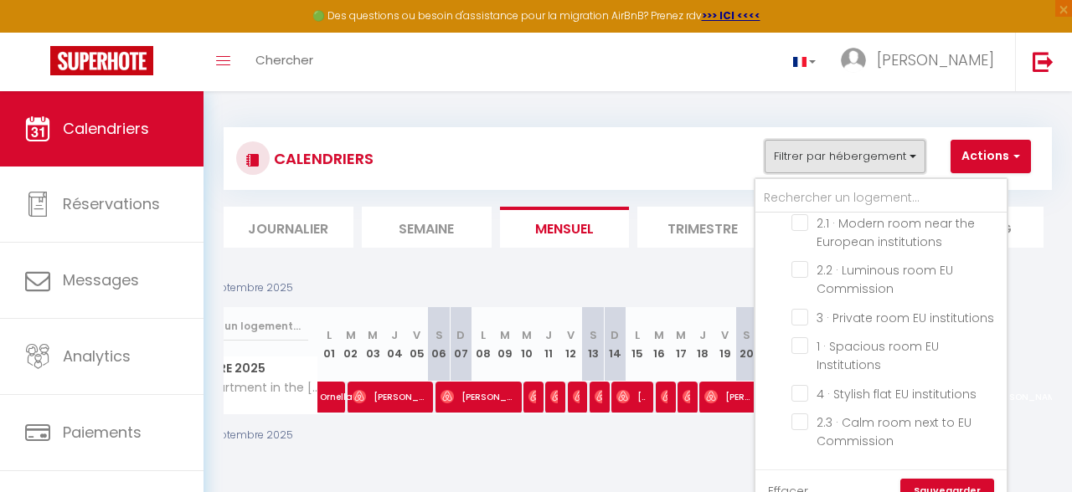
scroll to position [395, 0]
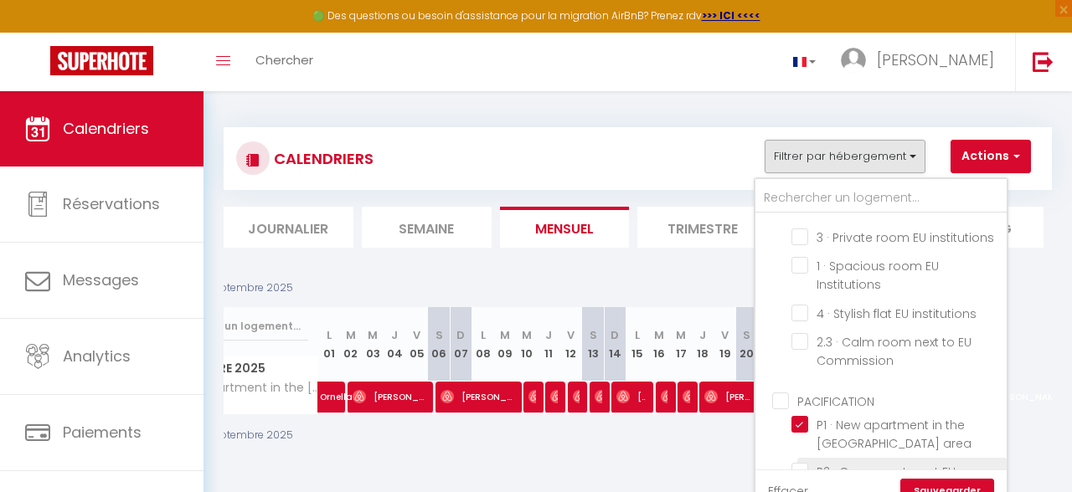
click at [799, 463] on input "P2 · Cosy apartment EU Institutions" at bounding box center [895, 471] width 209 height 17
checkbox input "true"
click at [918, 482] on link "Sauvegarder" at bounding box center [947, 491] width 94 height 25
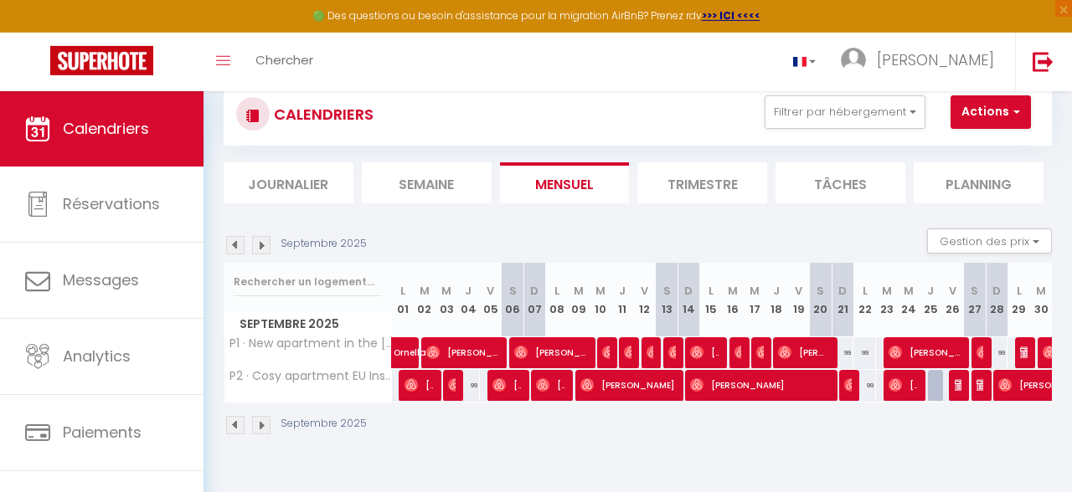
scroll to position [89, 0]
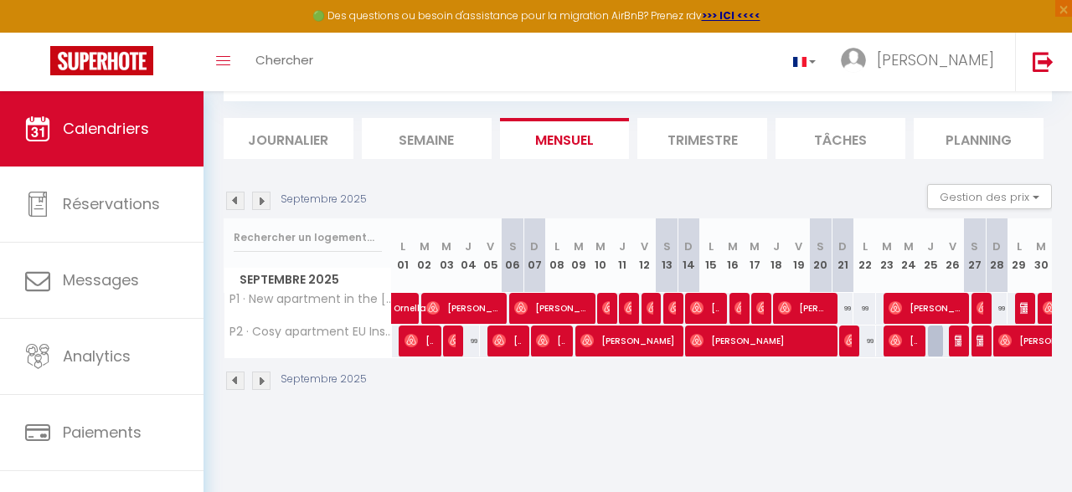
click at [850, 337] on img at bounding box center [850, 340] width 13 height 13
select select "OK"
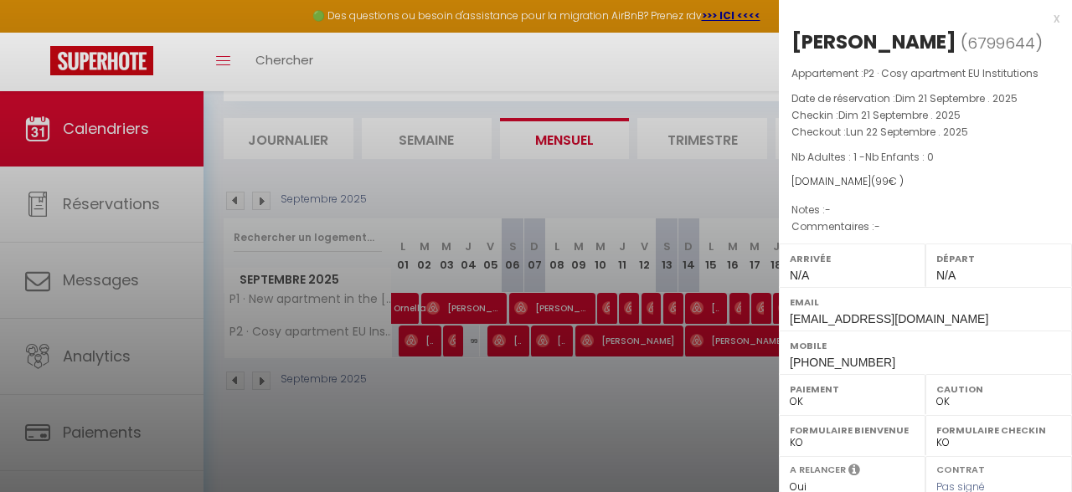
click at [742, 373] on div at bounding box center [536, 246] width 1072 height 492
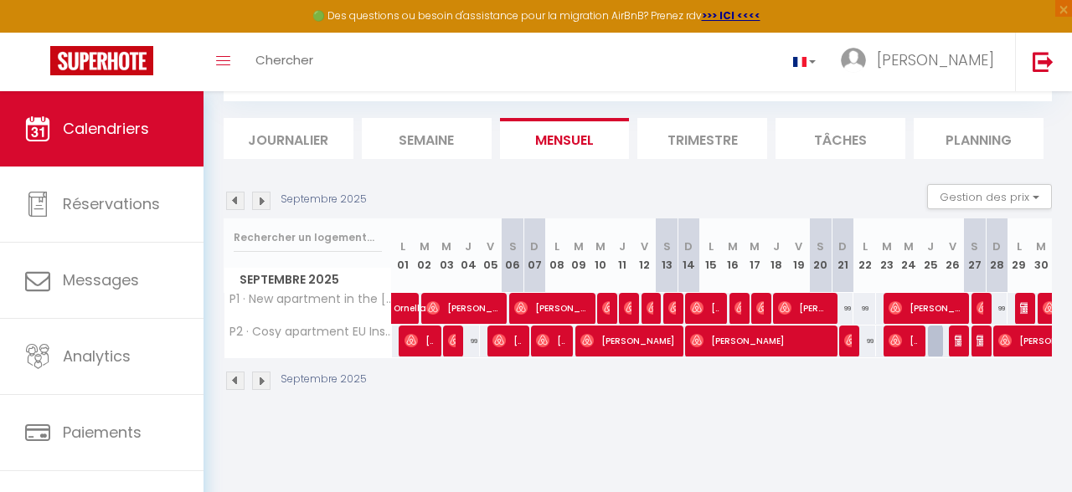
click at [912, 339] on span "[PERSON_NAME]" at bounding box center [902, 341] width 29 height 32
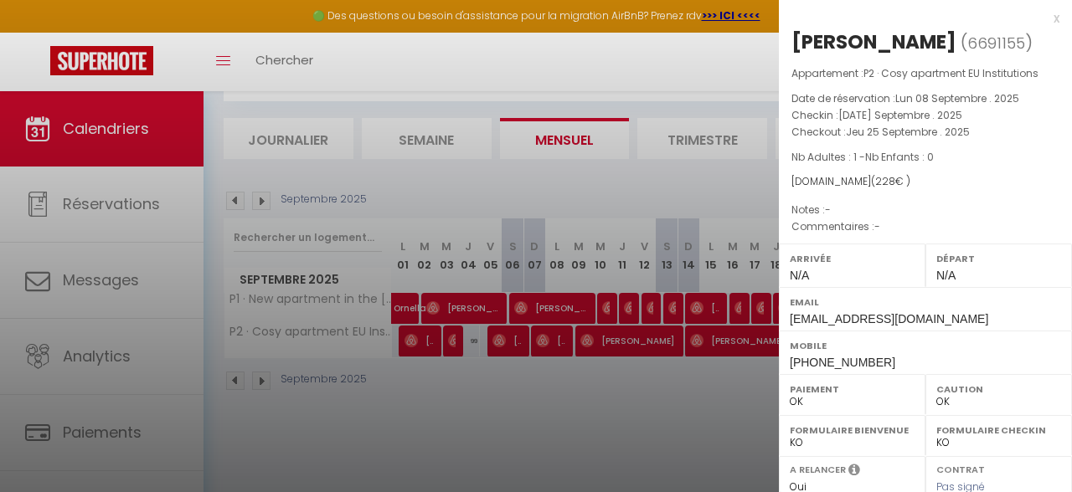
click at [722, 362] on div at bounding box center [536, 246] width 1072 height 492
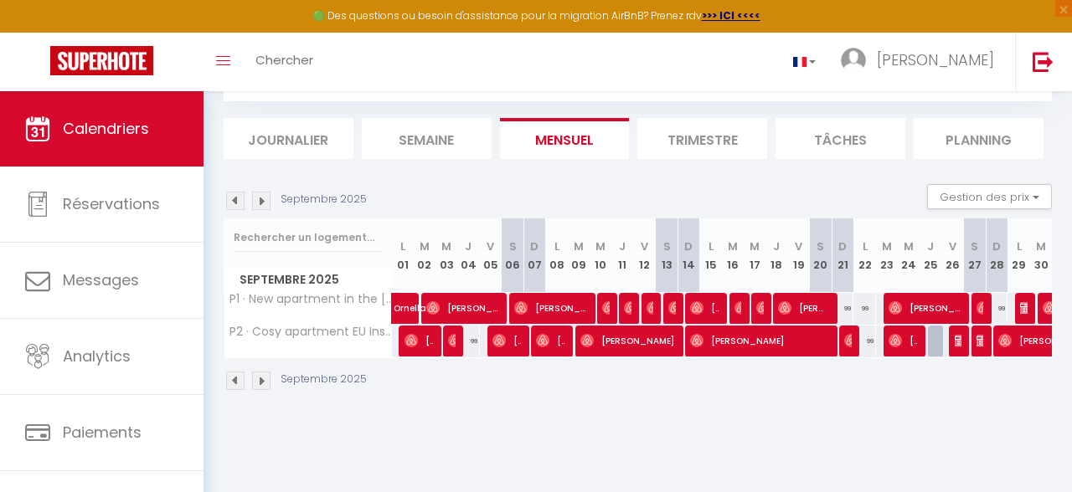
scroll to position [0, 0]
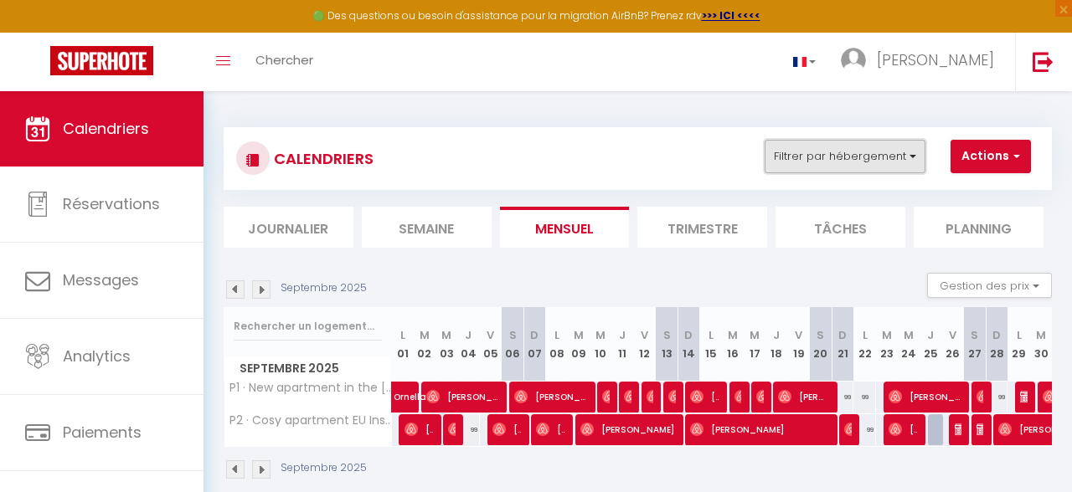
click at [786, 162] on button "Filtrer par hébergement" at bounding box center [844, 156] width 161 height 33
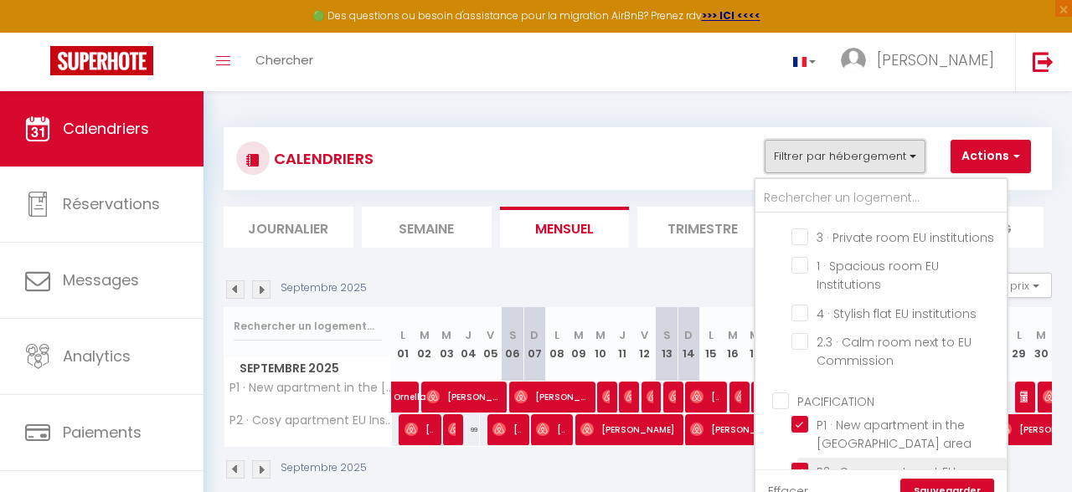
scroll to position [450, 0]
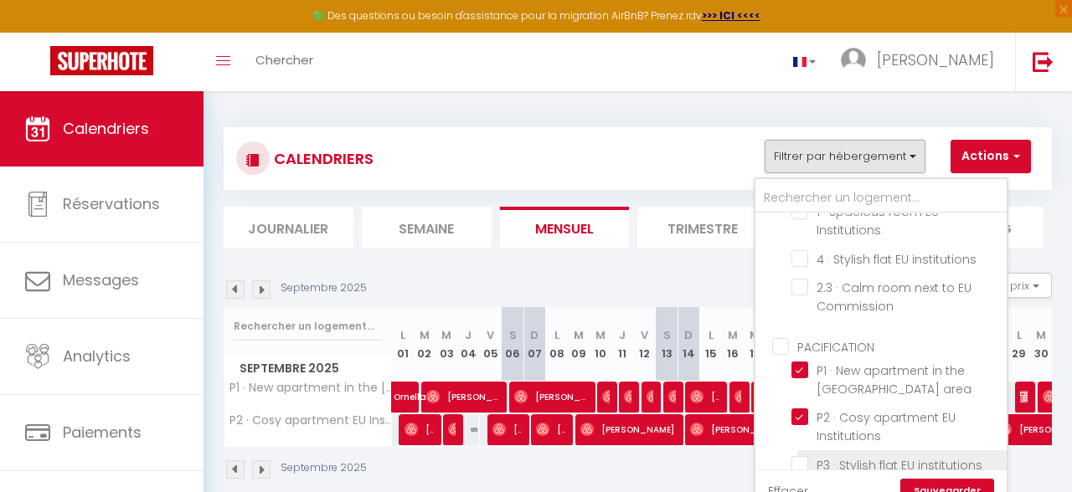
click at [801, 455] on input "P3 · Stylish flat EU institutions" at bounding box center [895, 463] width 209 height 17
checkbox input "true"
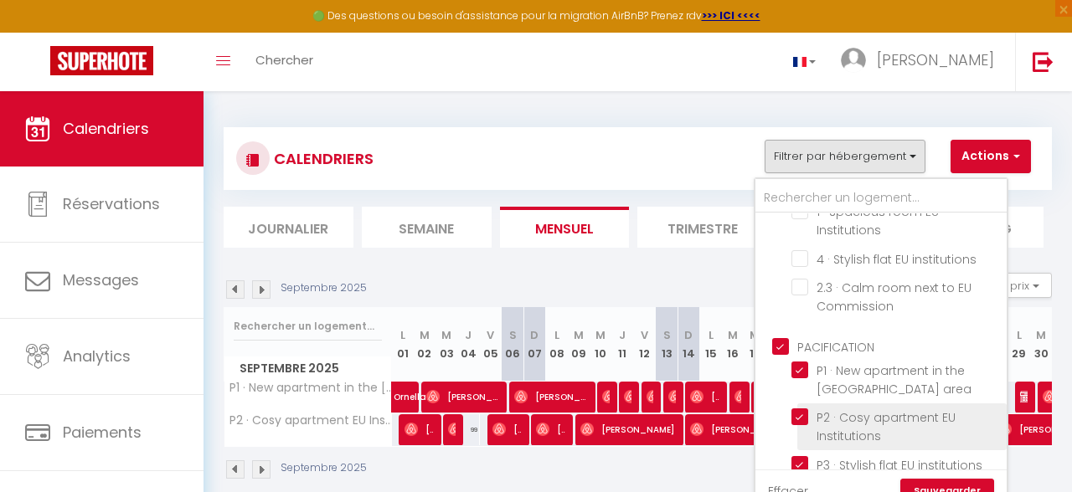
checkbox input "true"
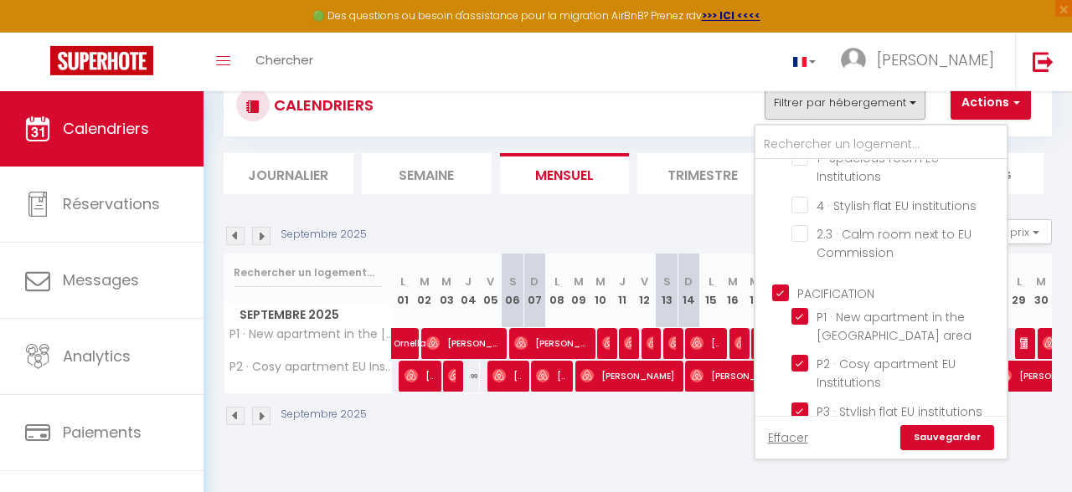
scroll to position [89, 0]
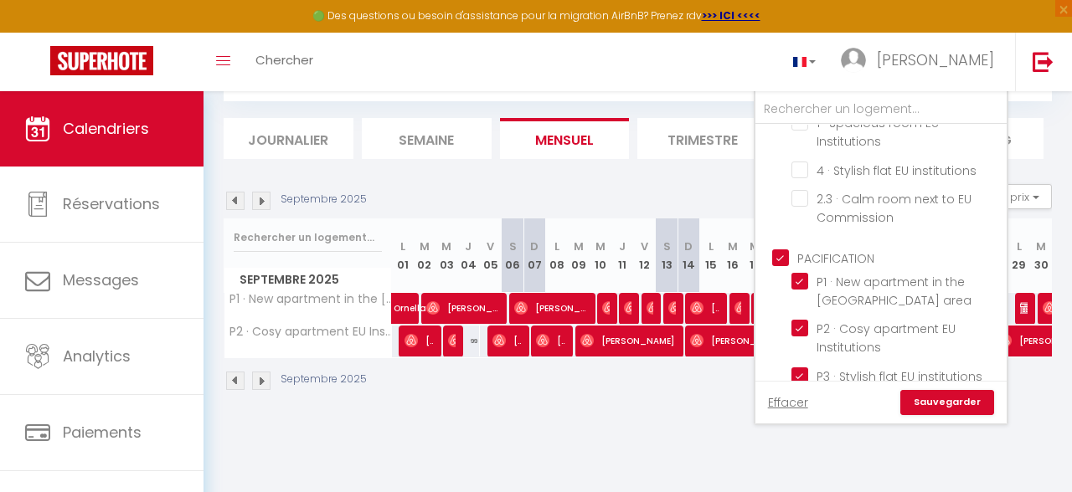
click at [954, 389] on div "Effacer Sauvegarder" at bounding box center [880, 402] width 251 height 43
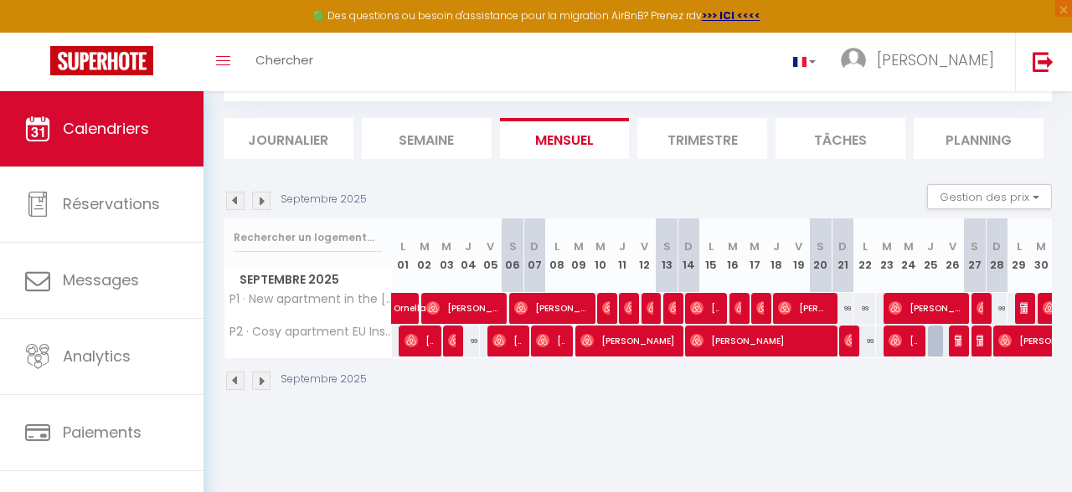
click at [950, 410] on div "CALENDRIERS Filtrer par hébergement Ecuyer Ecuyer 1 · Nice flat [GEOGRAPHIC_DAT…" at bounding box center [637, 215] width 868 height 425
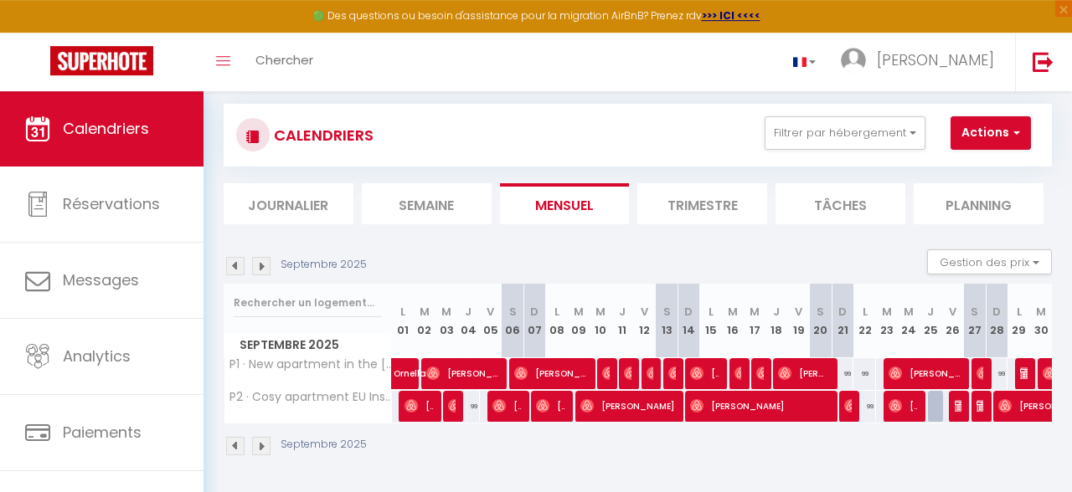
scroll to position [0, 0]
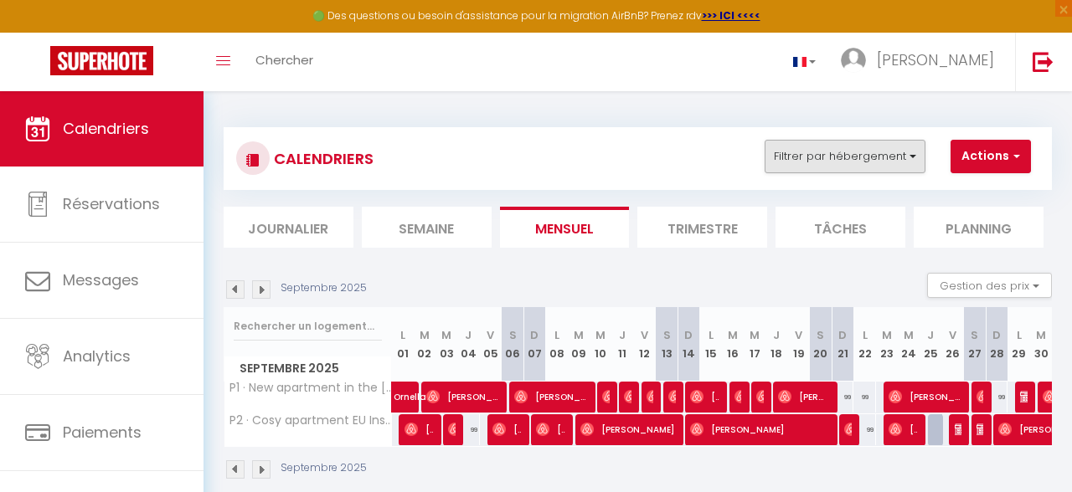
drag, startPoint x: 875, startPoint y: 118, endPoint x: 876, endPoint y: 143, distance: 25.1
click at [875, 125] on div "CALENDRIERS Filtrer par hébergement Ecuyer Ecuyer 1 · Nice flat [GEOGRAPHIC_DAT…" at bounding box center [638, 303] width 828 height 385
click at [876, 152] on button "Filtrer par hébergement" at bounding box center [844, 156] width 161 height 33
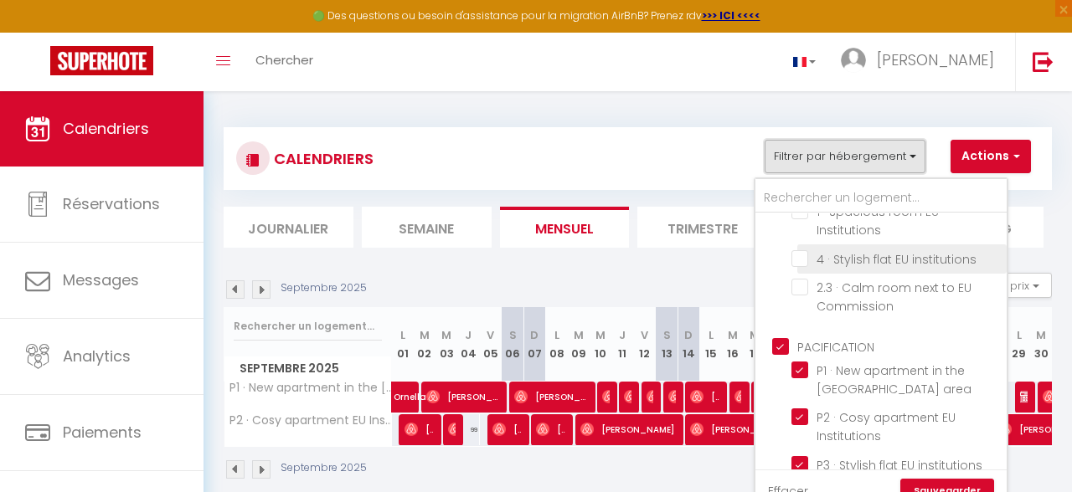
scroll to position [450, 0]
click at [940, 486] on link "Sauvegarder" at bounding box center [947, 491] width 94 height 25
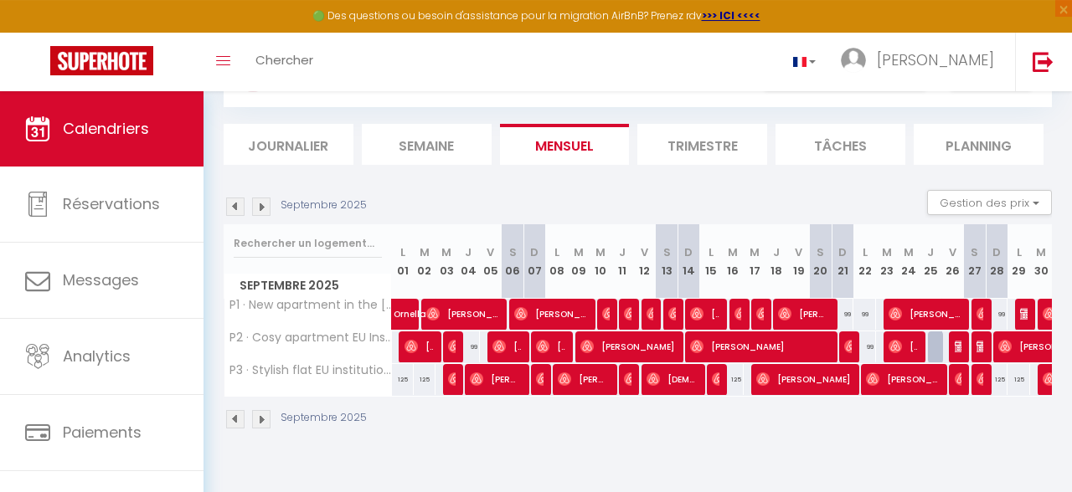
scroll to position [91, 0]
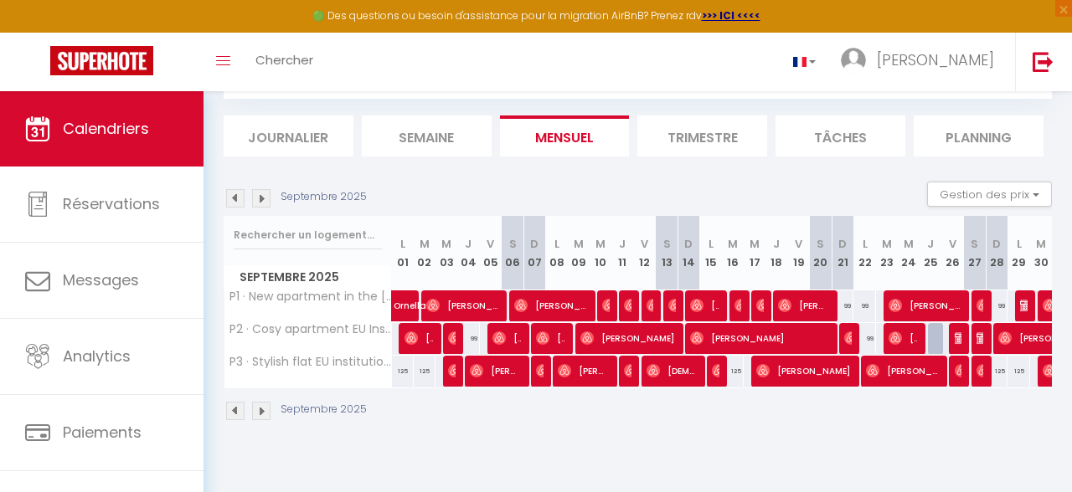
click at [1043, 370] on img at bounding box center [1048, 370] width 13 height 13
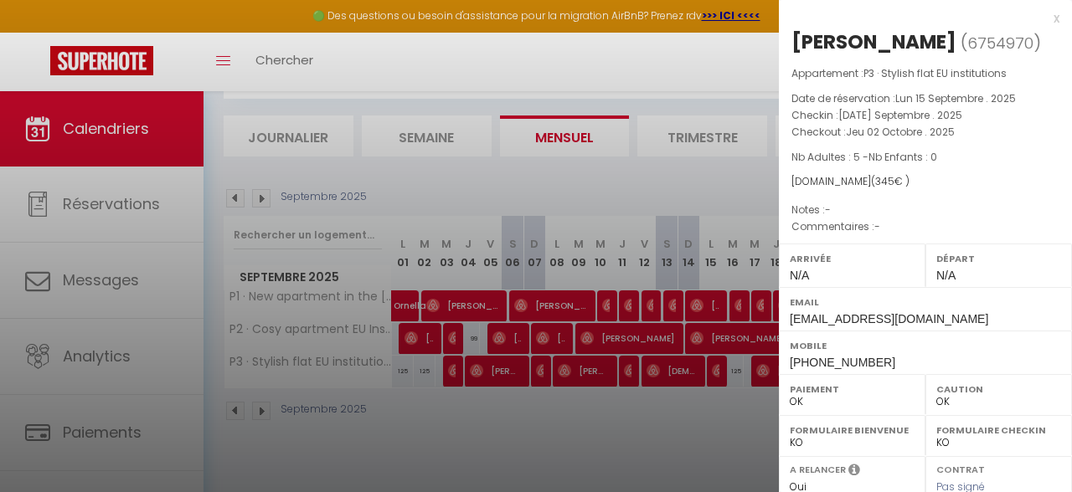
click at [1056, 9] on div "x" at bounding box center [919, 18] width 280 height 20
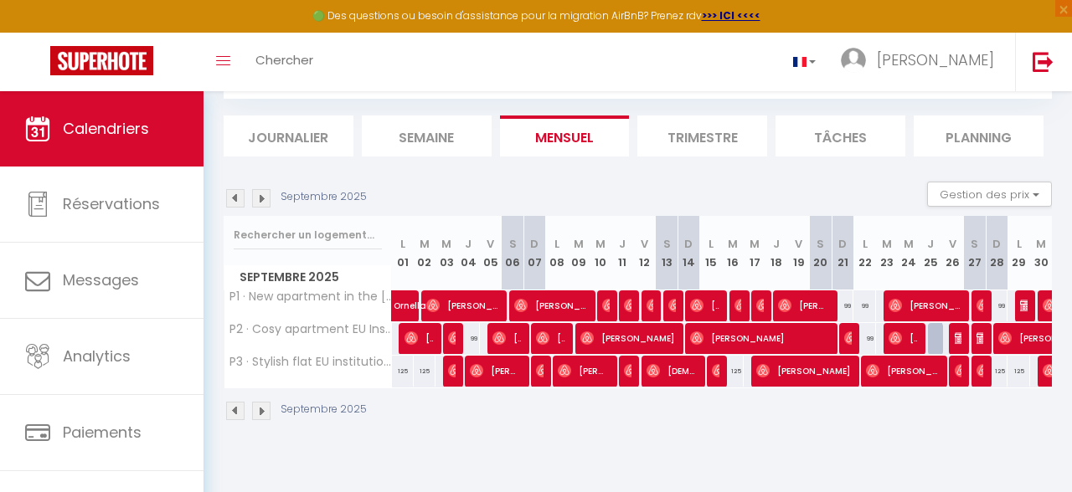
click at [914, 337] on span "[PERSON_NAME]" at bounding box center [902, 338] width 29 height 32
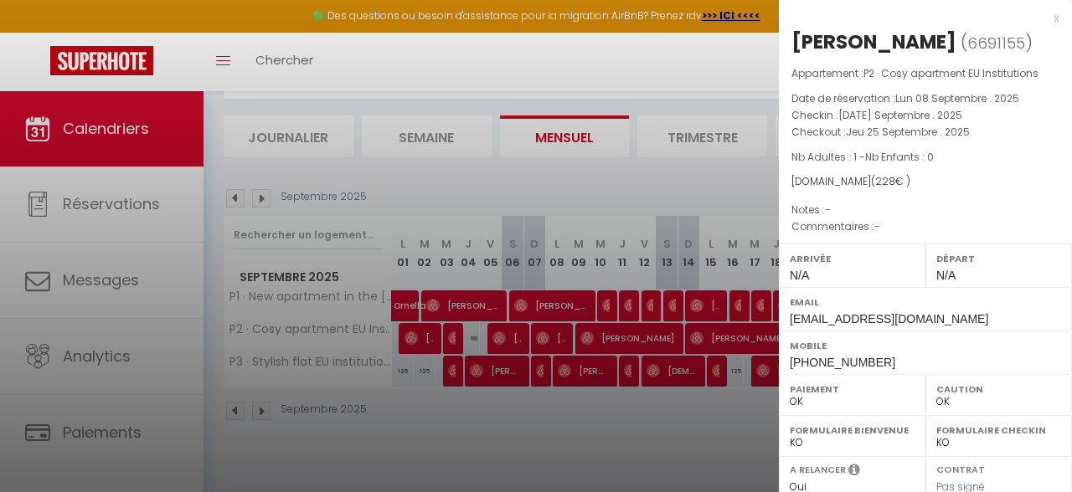
click at [1055, 20] on div "x" at bounding box center [919, 18] width 280 height 20
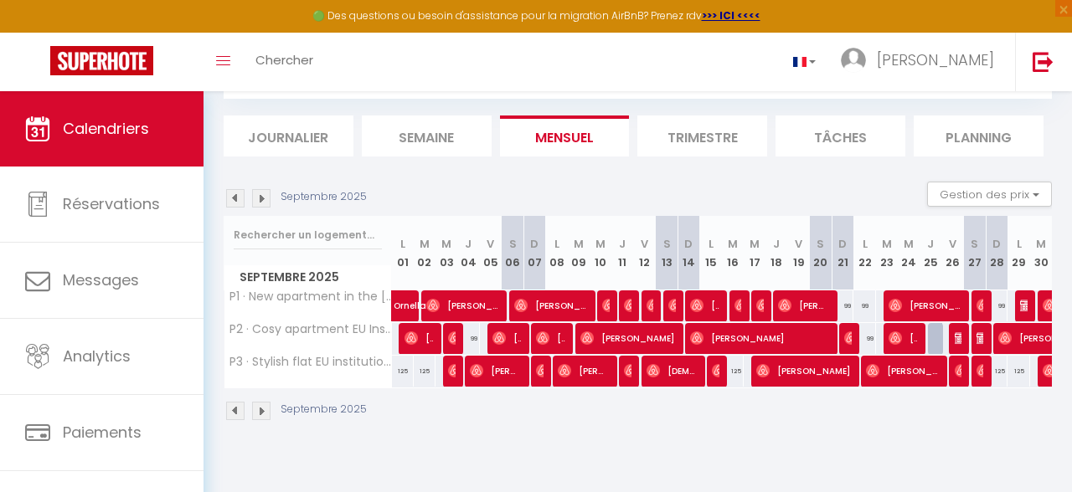
click at [896, 342] on img at bounding box center [894, 337] width 13 height 13
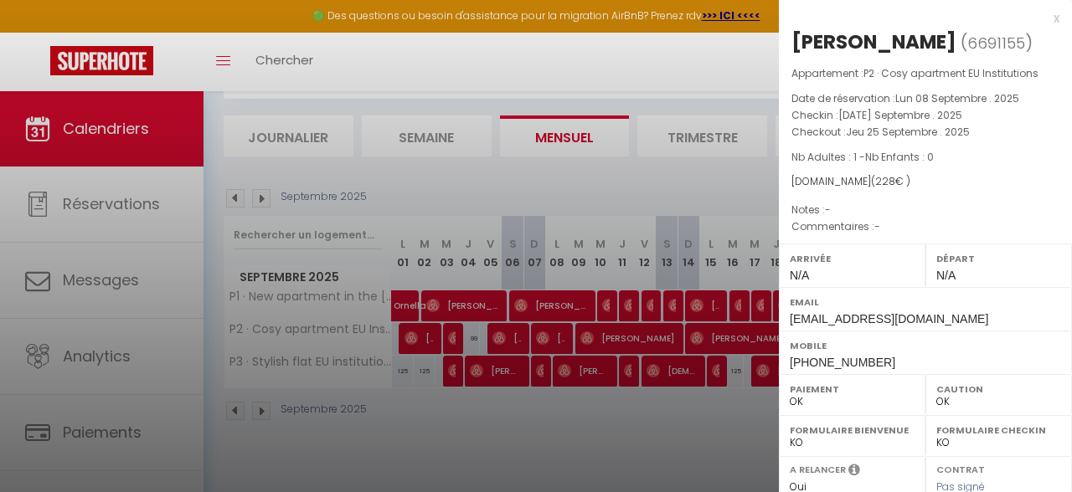
click at [1052, 21] on div "x" at bounding box center [919, 18] width 280 height 20
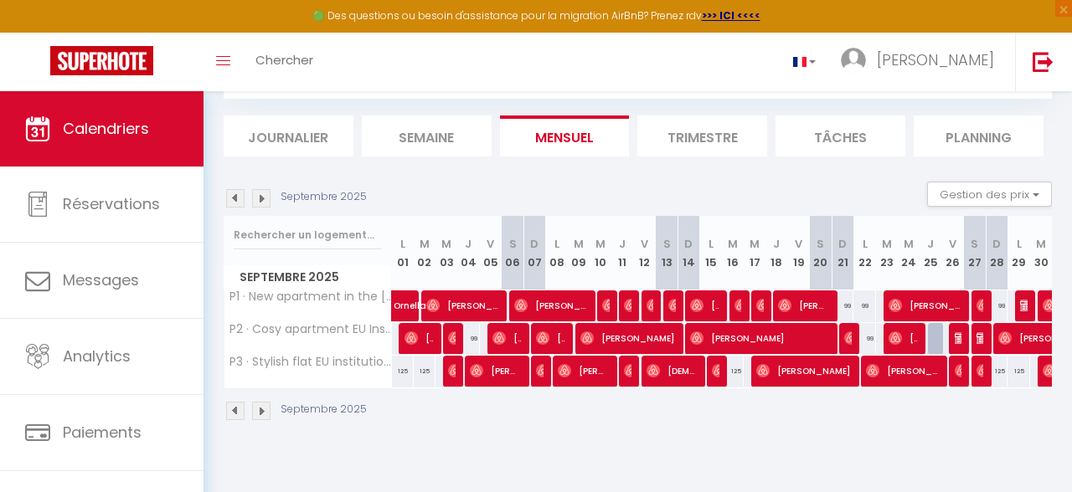
click at [934, 311] on span "[PERSON_NAME]" at bounding box center [924, 306] width 73 height 32
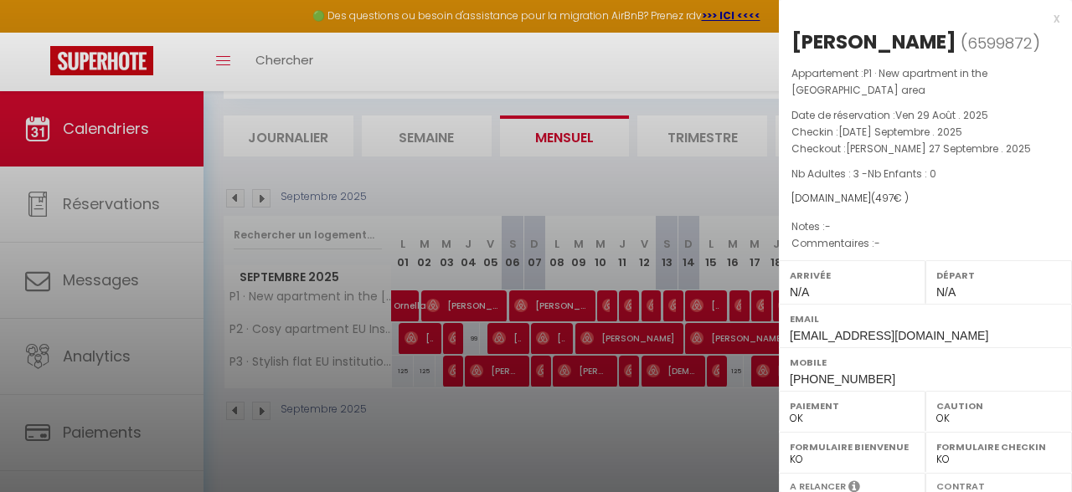
click at [1054, 18] on div "x" at bounding box center [919, 18] width 280 height 20
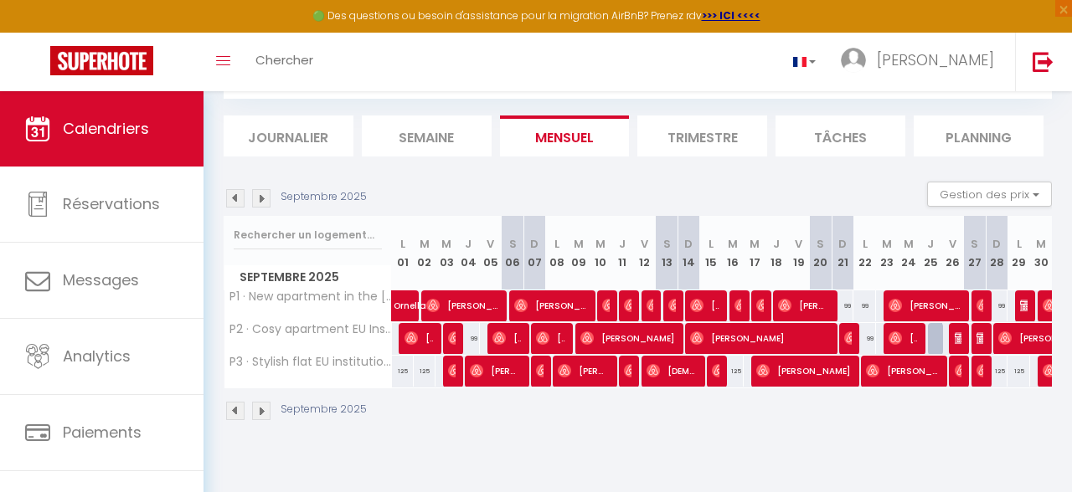
click at [958, 345] on span "[PERSON_NAME]" at bounding box center [958, 338] width 8 height 32
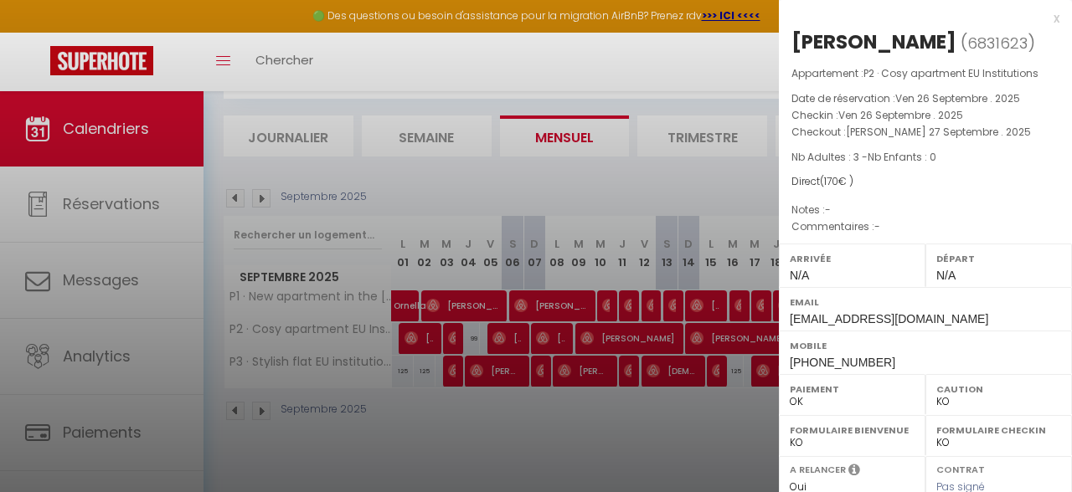
click at [692, 246] on div at bounding box center [536, 246] width 1072 height 492
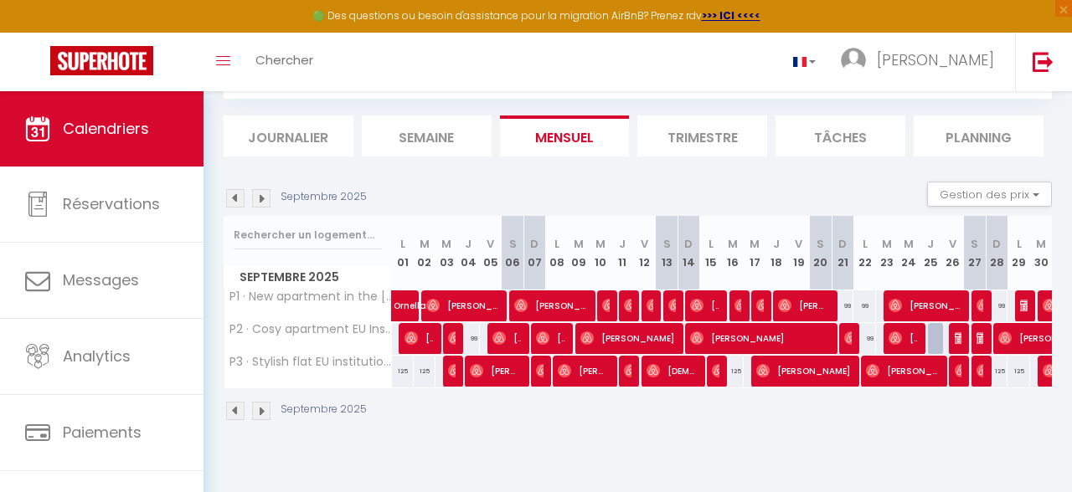
click at [977, 338] on img at bounding box center [982, 337] width 13 height 13
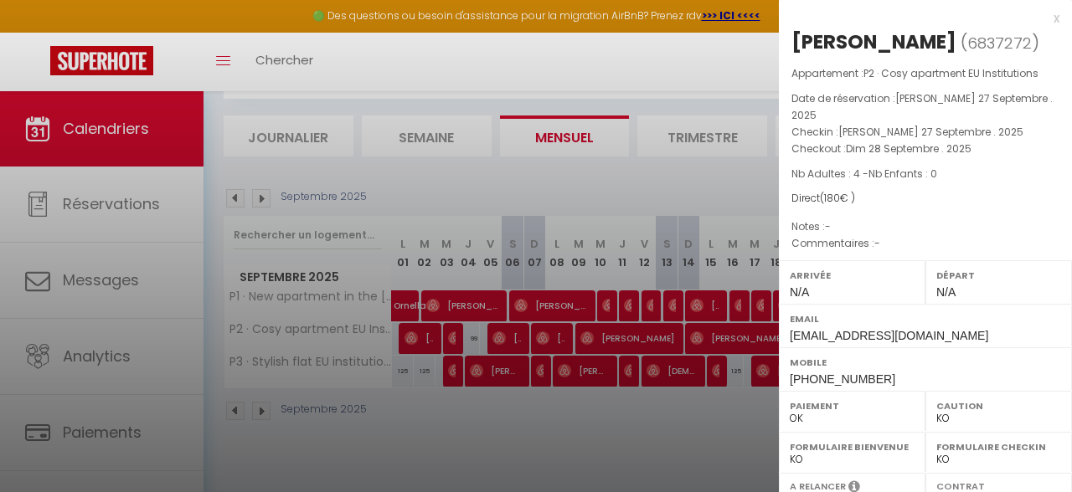
drag, startPoint x: 706, startPoint y: 225, endPoint x: 719, endPoint y: 227, distance: 13.5
click at [706, 225] on div at bounding box center [536, 246] width 1072 height 492
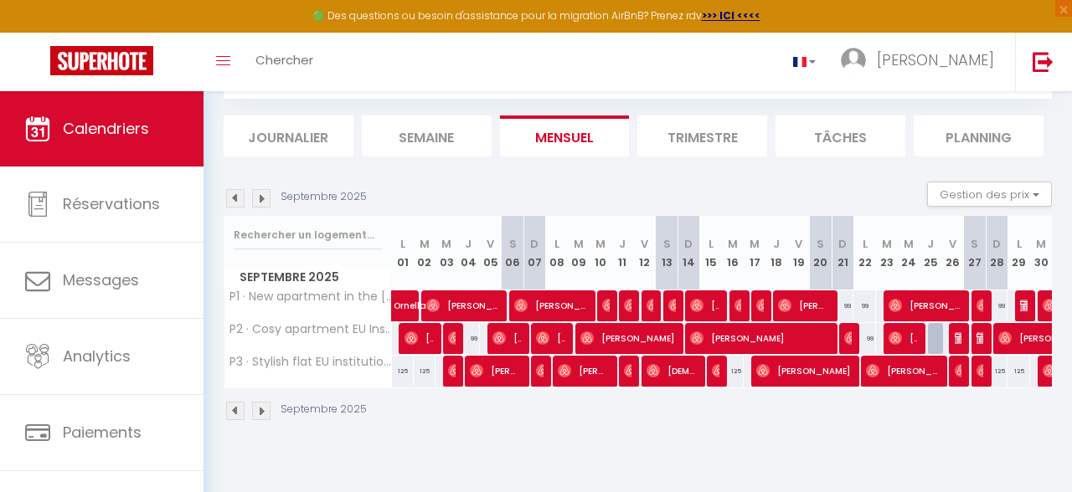
click at [1030, 331] on span "[PERSON_NAME]" at bounding box center [1056, 338] width 116 height 32
select select "OK"
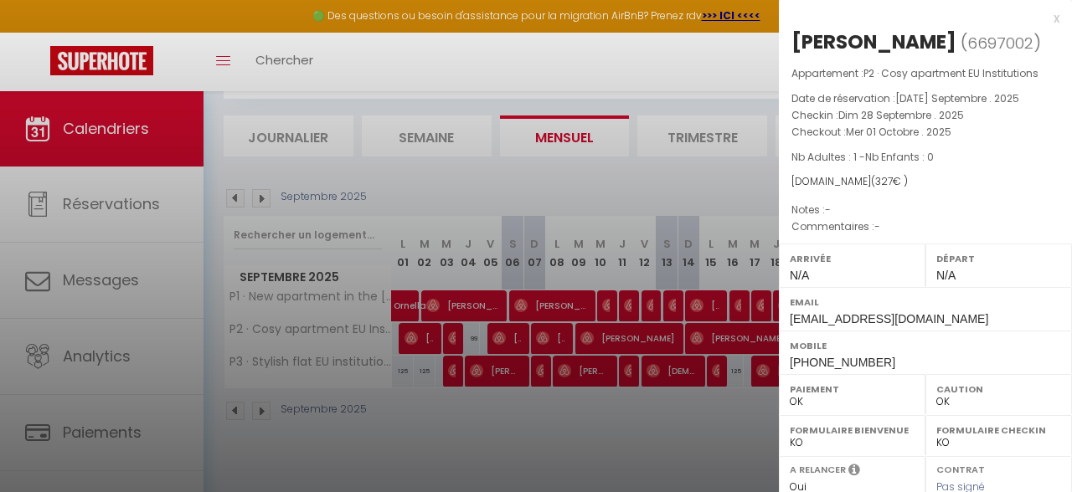
click at [722, 184] on div at bounding box center [536, 246] width 1072 height 492
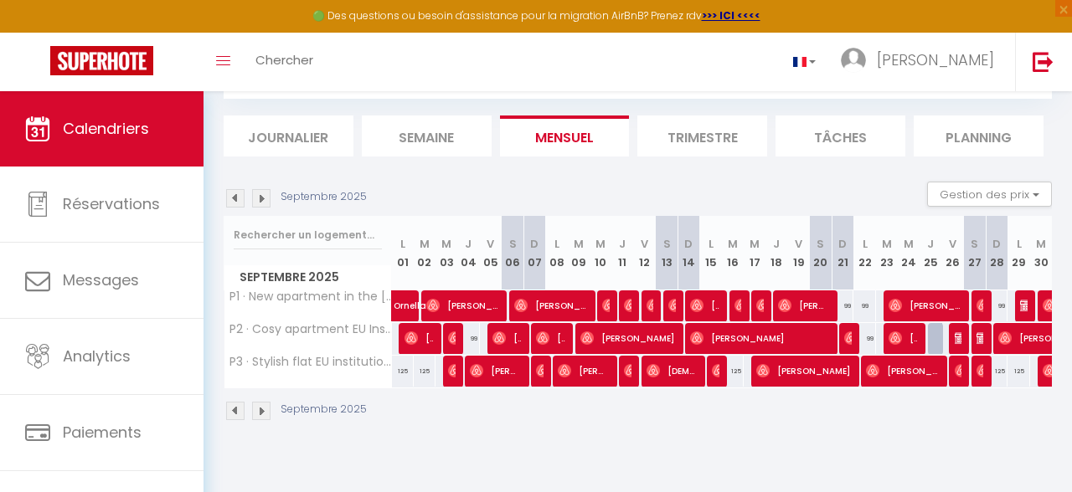
click at [1044, 311] on img at bounding box center [1048, 305] width 13 height 13
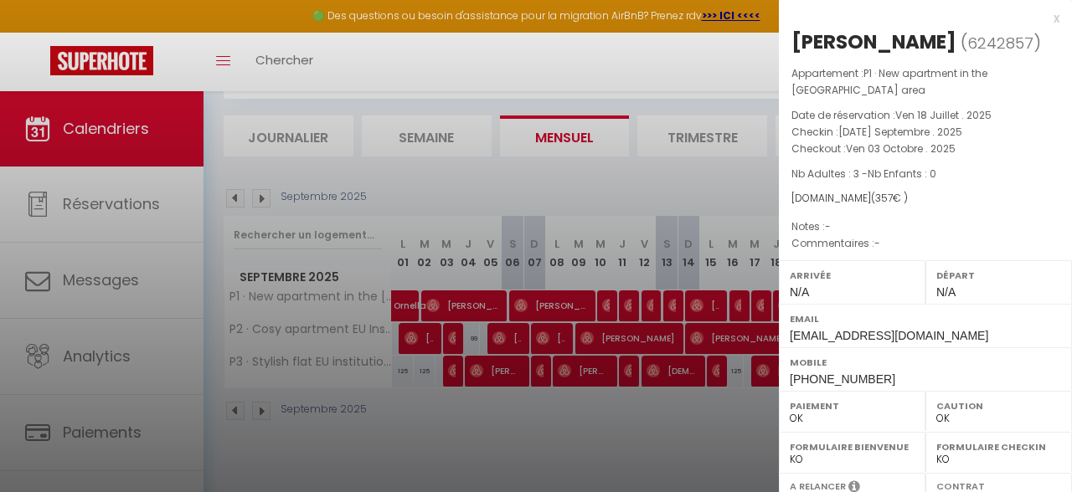
click at [512, 191] on div at bounding box center [536, 246] width 1072 height 492
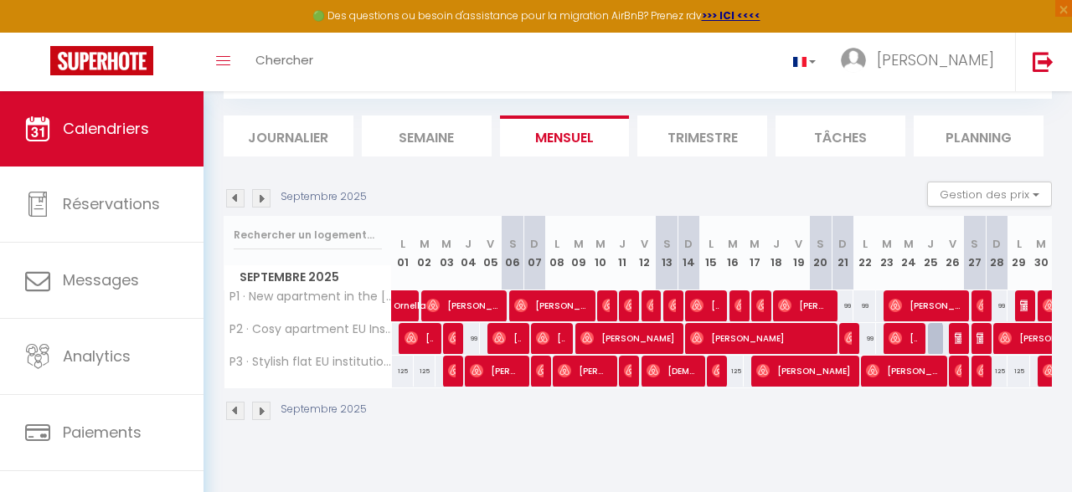
click at [911, 335] on span "[PERSON_NAME]" at bounding box center [902, 338] width 29 height 32
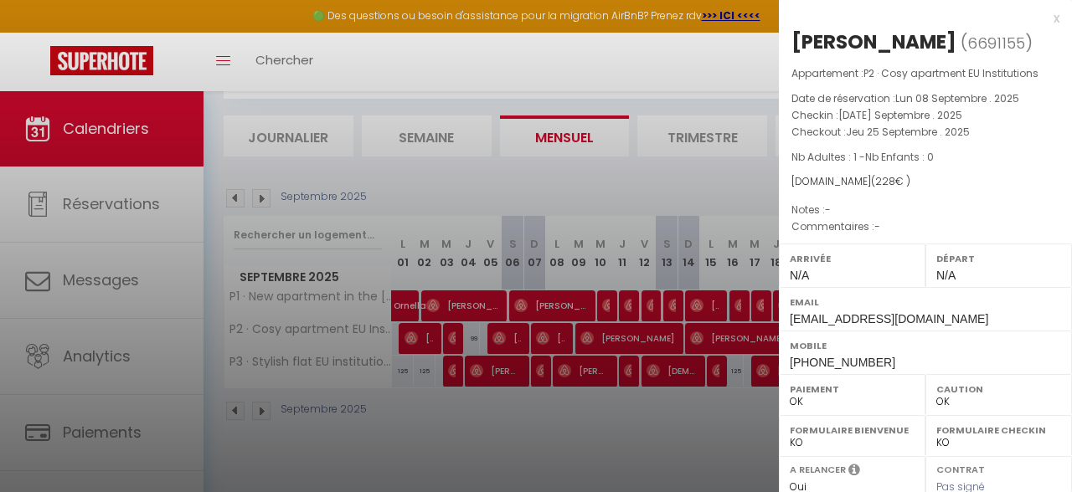
click at [1053, 19] on div "x" at bounding box center [919, 18] width 280 height 20
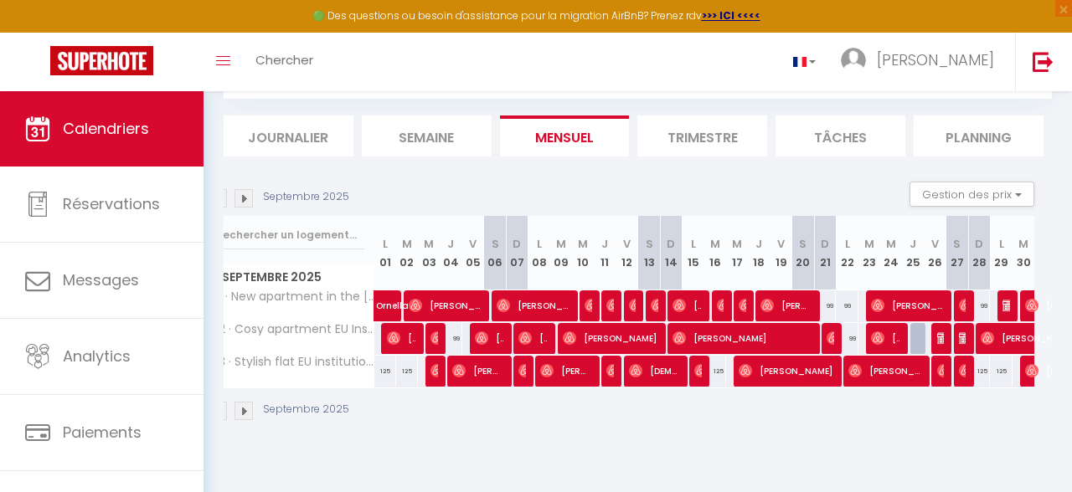
scroll to position [0, 16]
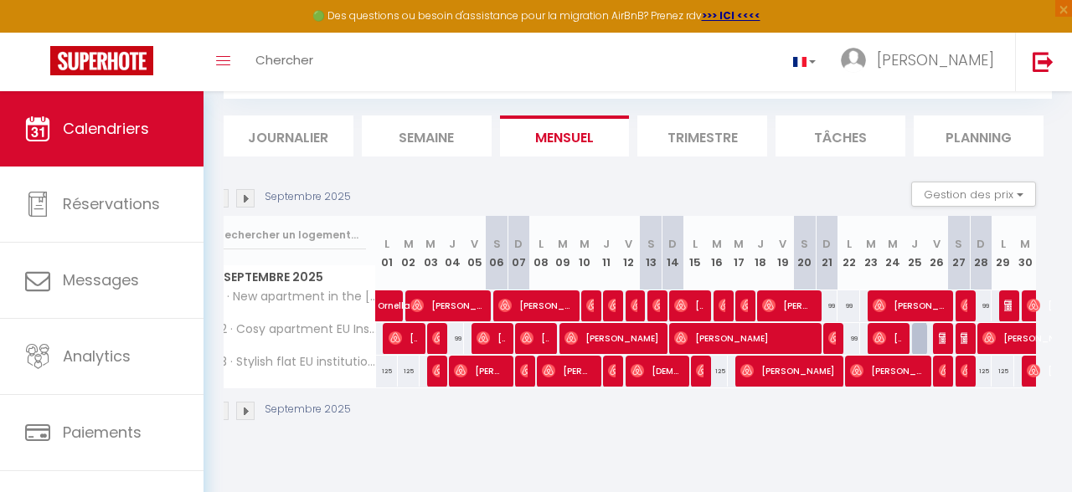
click at [251, 198] on img at bounding box center [245, 198] width 18 height 18
